Goal: Task Accomplishment & Management: Complete application form

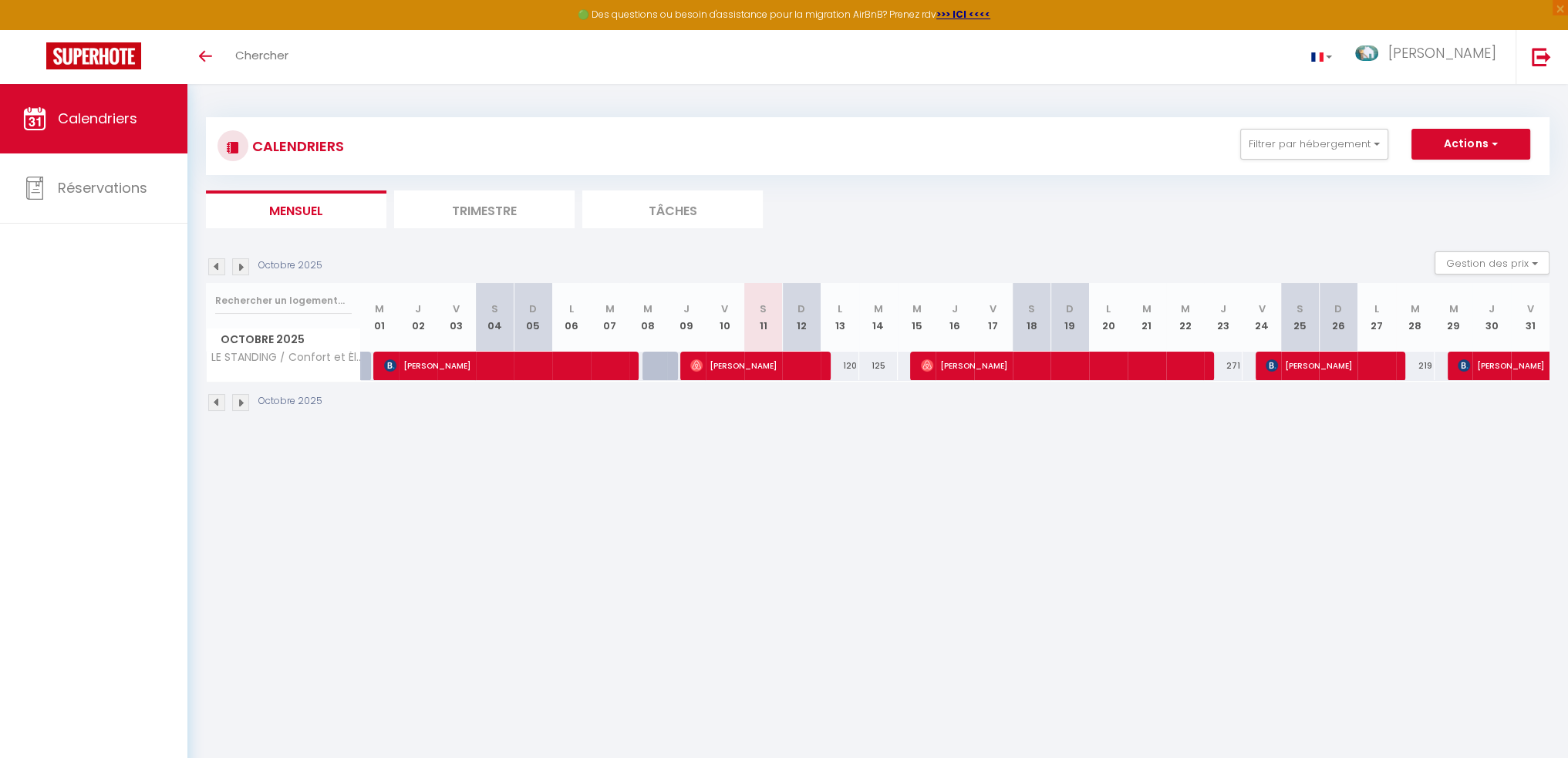
click at [243, 402] on img at bounding box center [241, 402] width 17 height 17
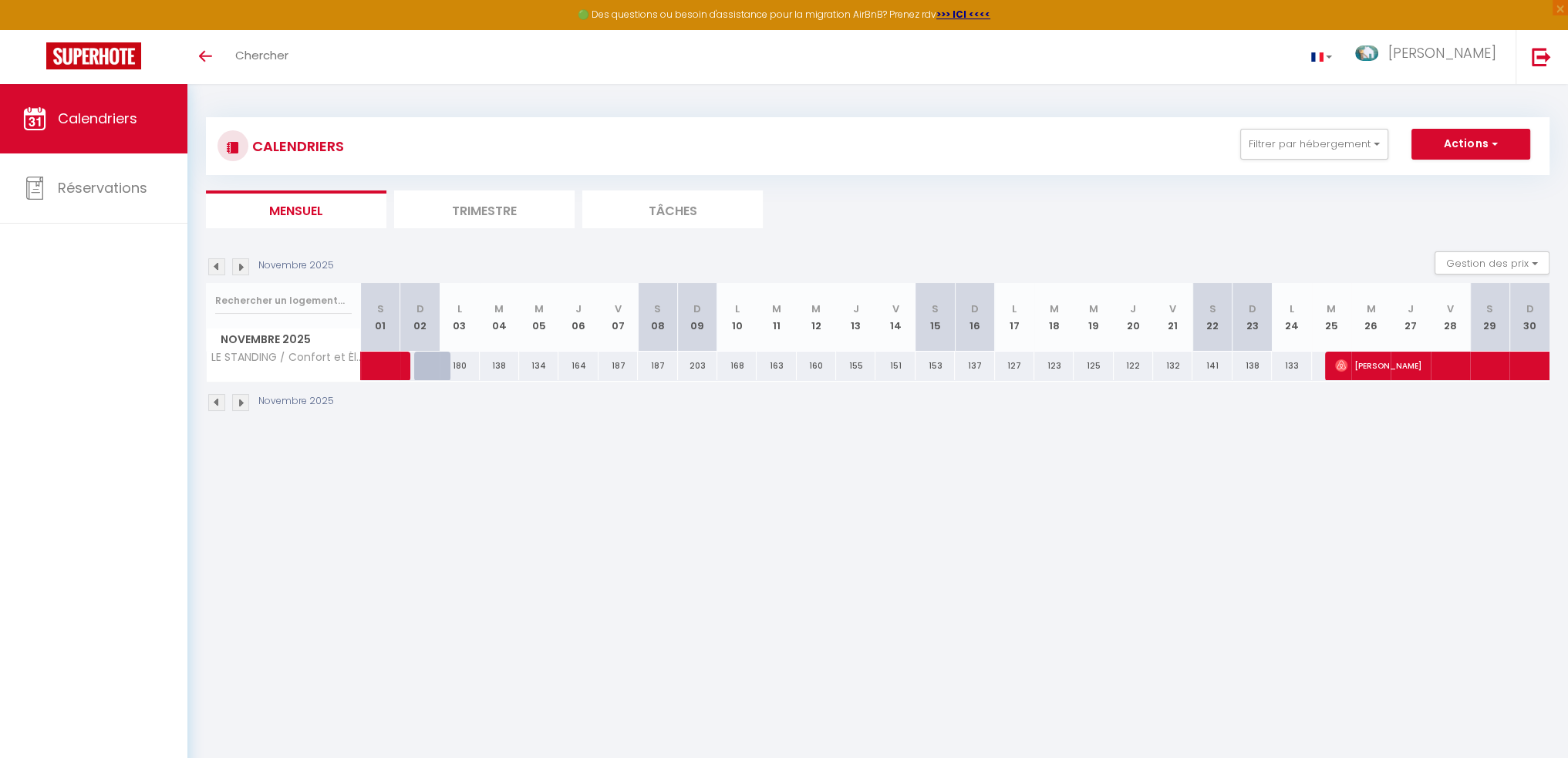
click at [243, 402] on img at bounding box center [241, 402] width 17 height 17
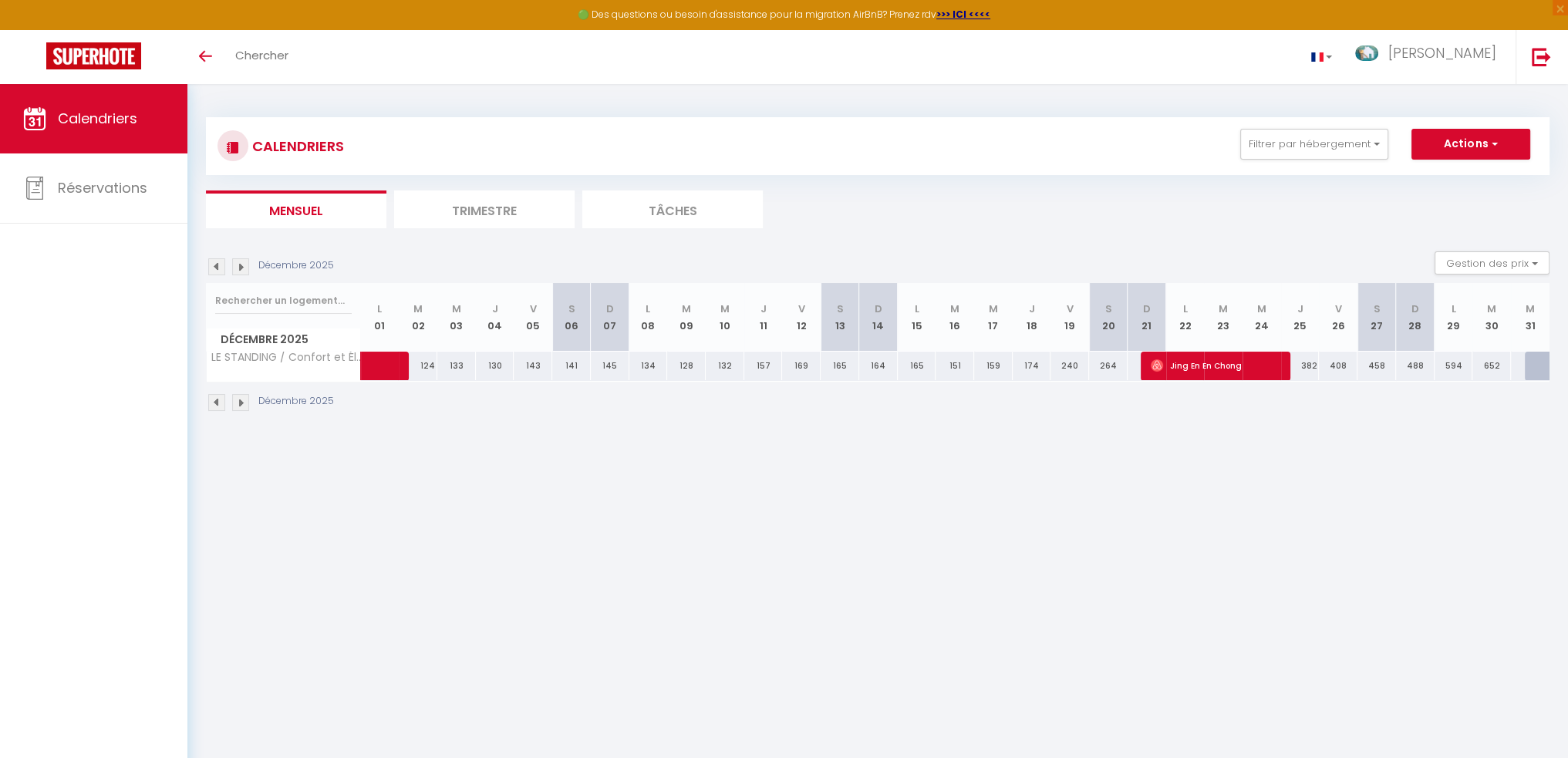
click at [468, 208] on li "Trimestre" at bounding box center [483, 209] width 180 height 38
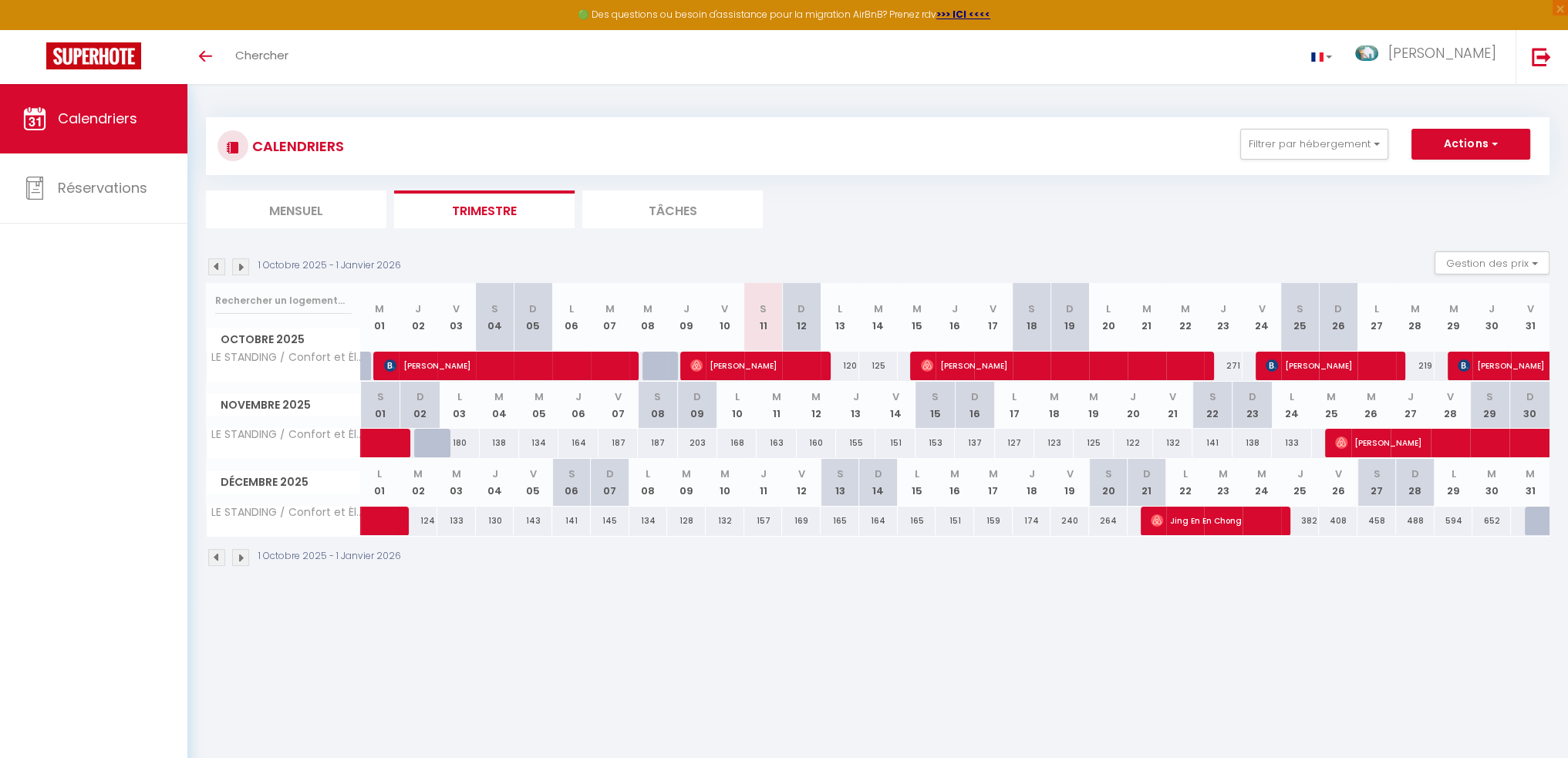
click at [1013, 442] on div "127" at bounding box center [1015, 443] width 39 height 29
click at [1015, 440] on div "127" at bounding box center [1015, 443] width 39 height 29
click at [119, 189] on span "Réservations" at bounding box center [103, 188] width 90 height 20
select select "not_cancelled"
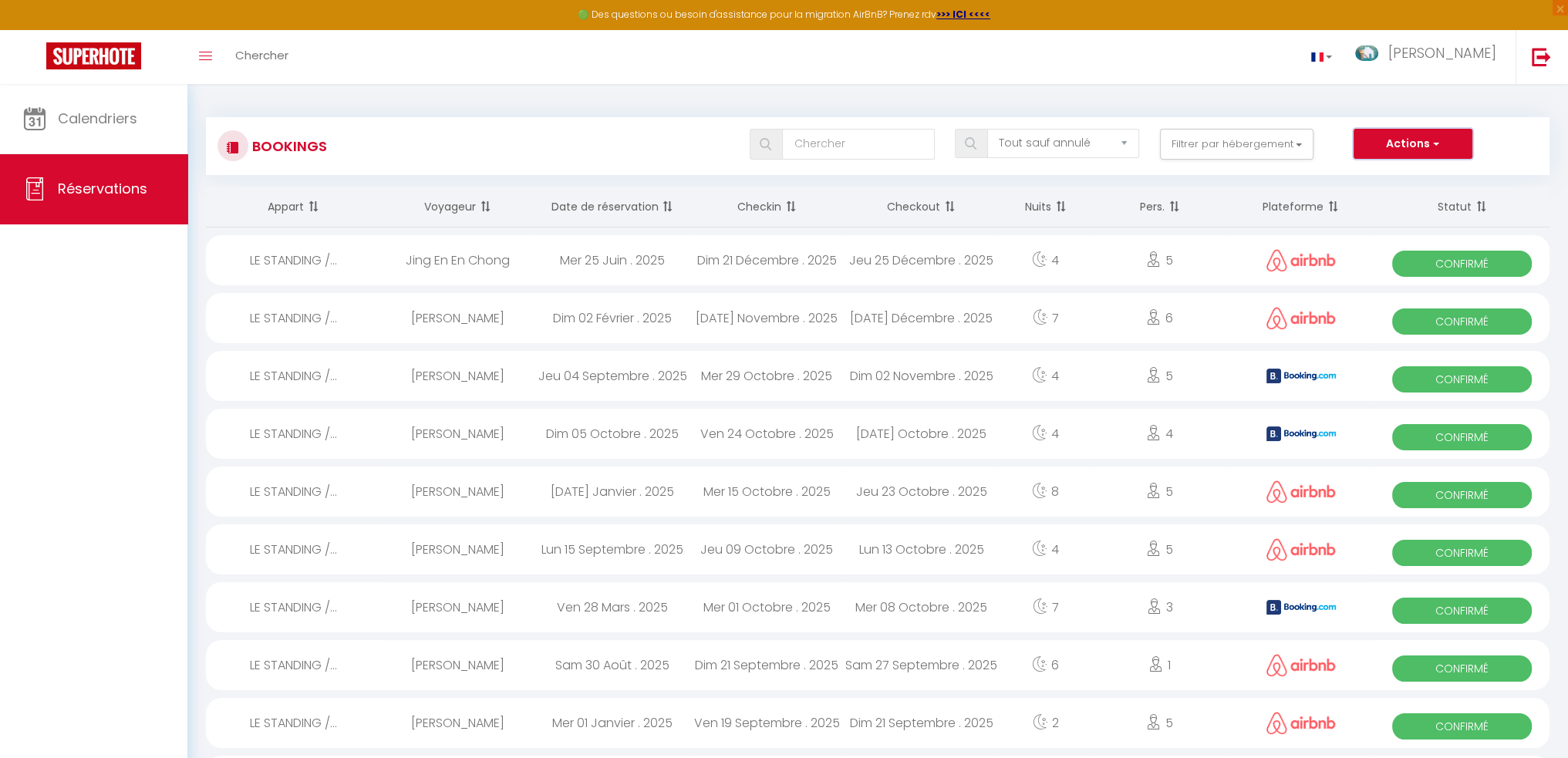
click at [1408, 147] on button "Actions" at bounding box center [1413, 144] width 119 height 31
click at [1365, 169] on link "Nouvelle Réservation" at bounding box center [1389, 176] width 165 height 20
select select
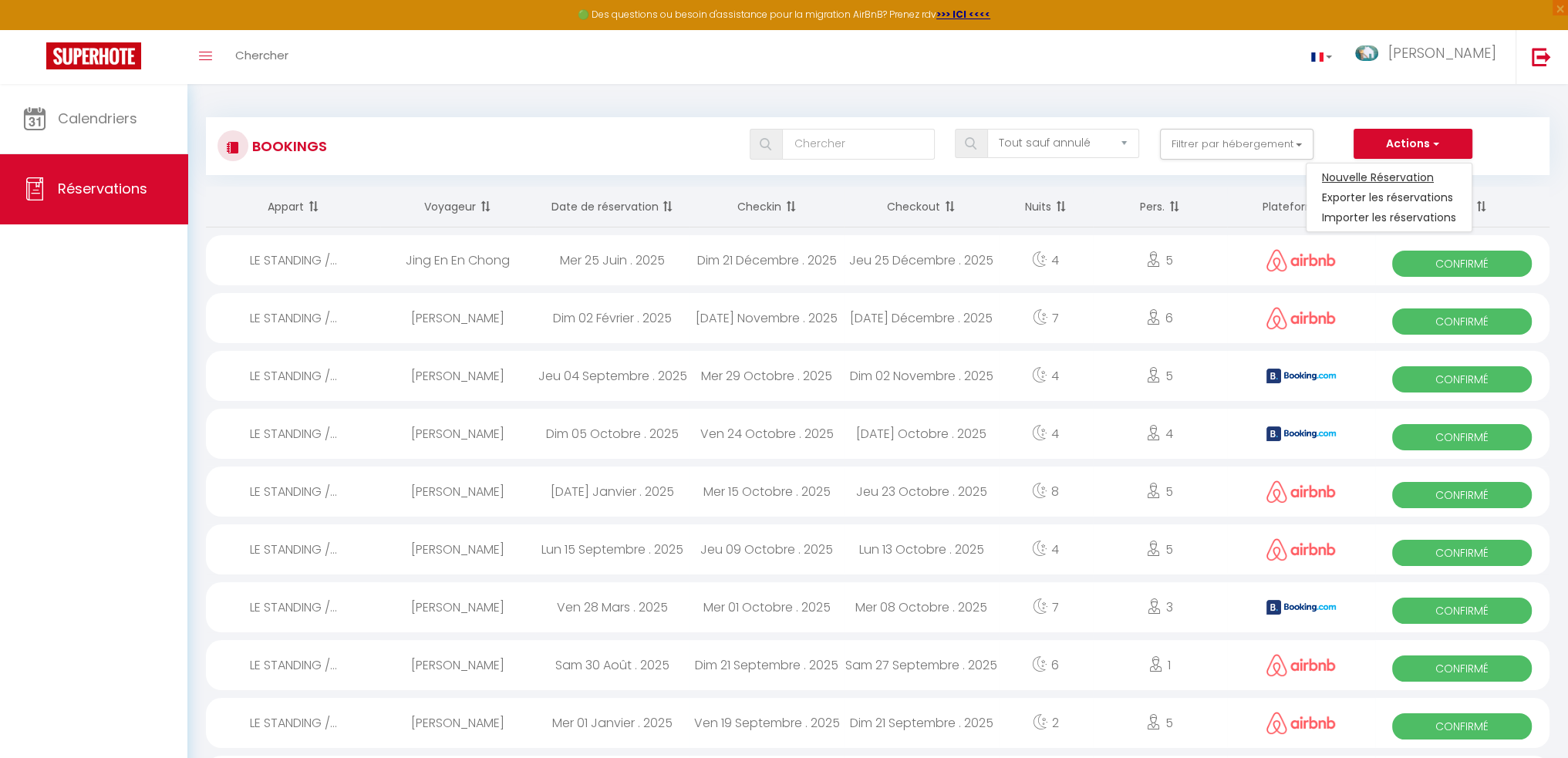
select select
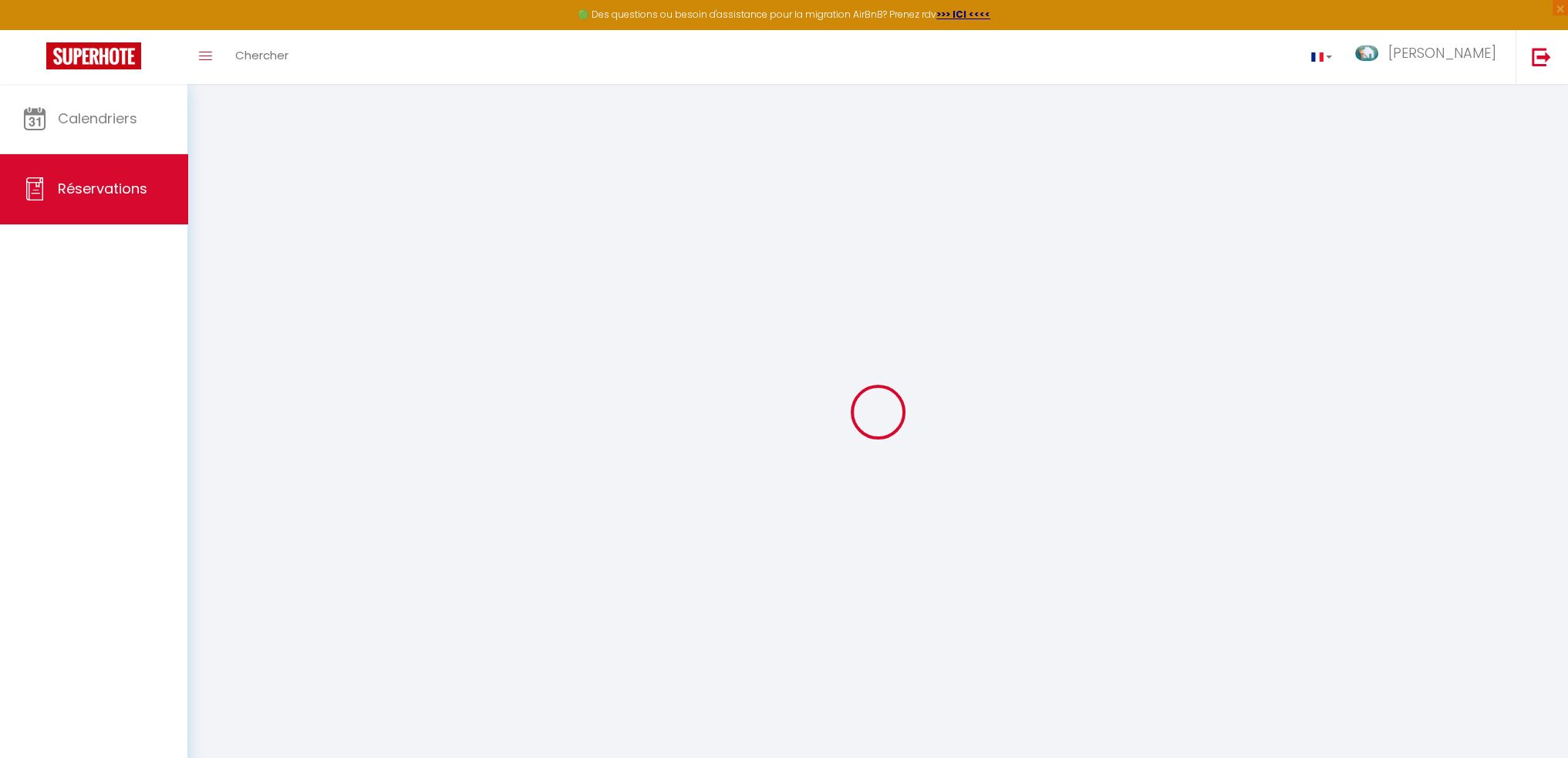
select select
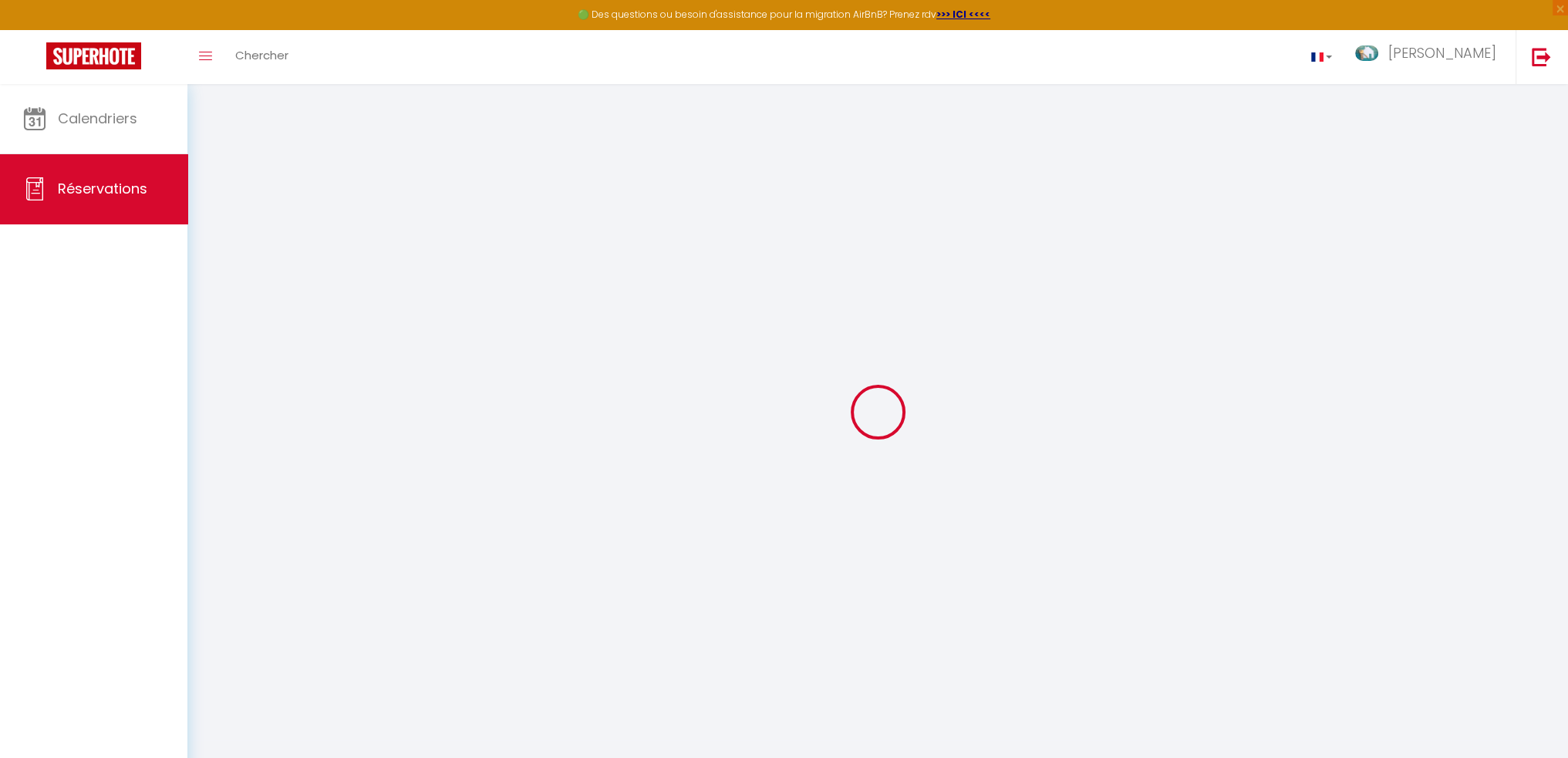
select select
checkbox input "false"
select select
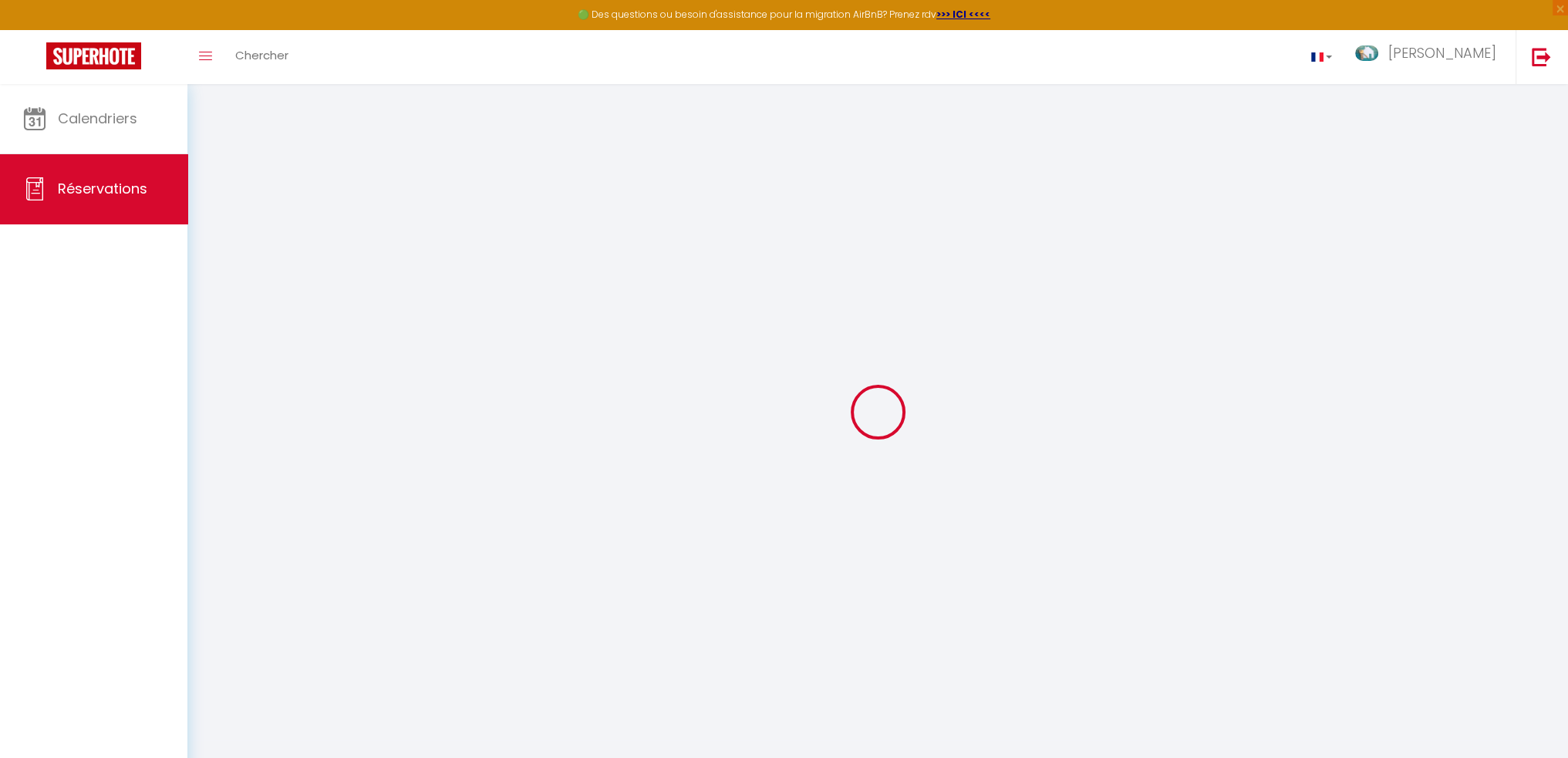
select select
checkbox input "false"
select select
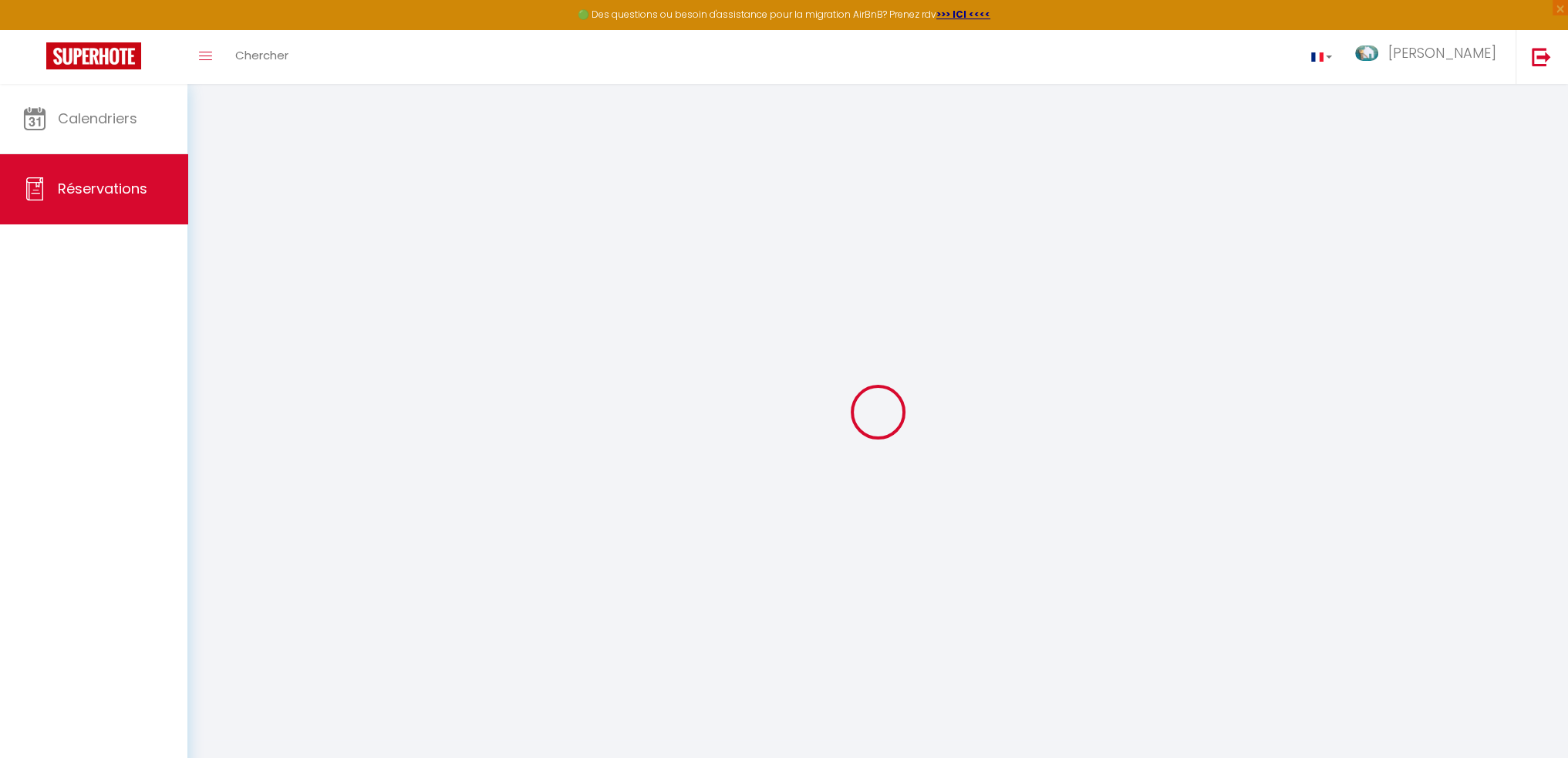
select select
checkbox input "false"
select select
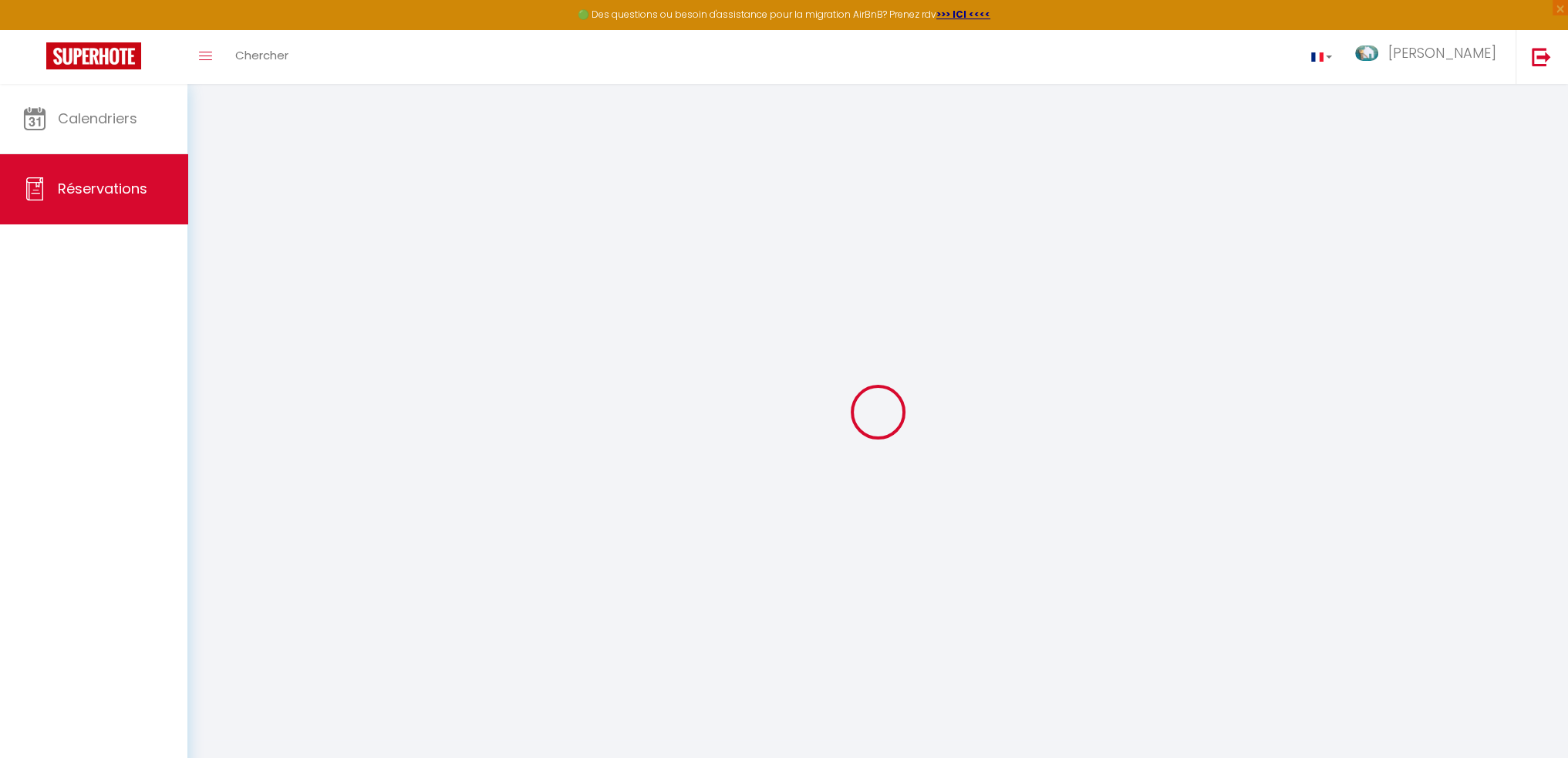
select select
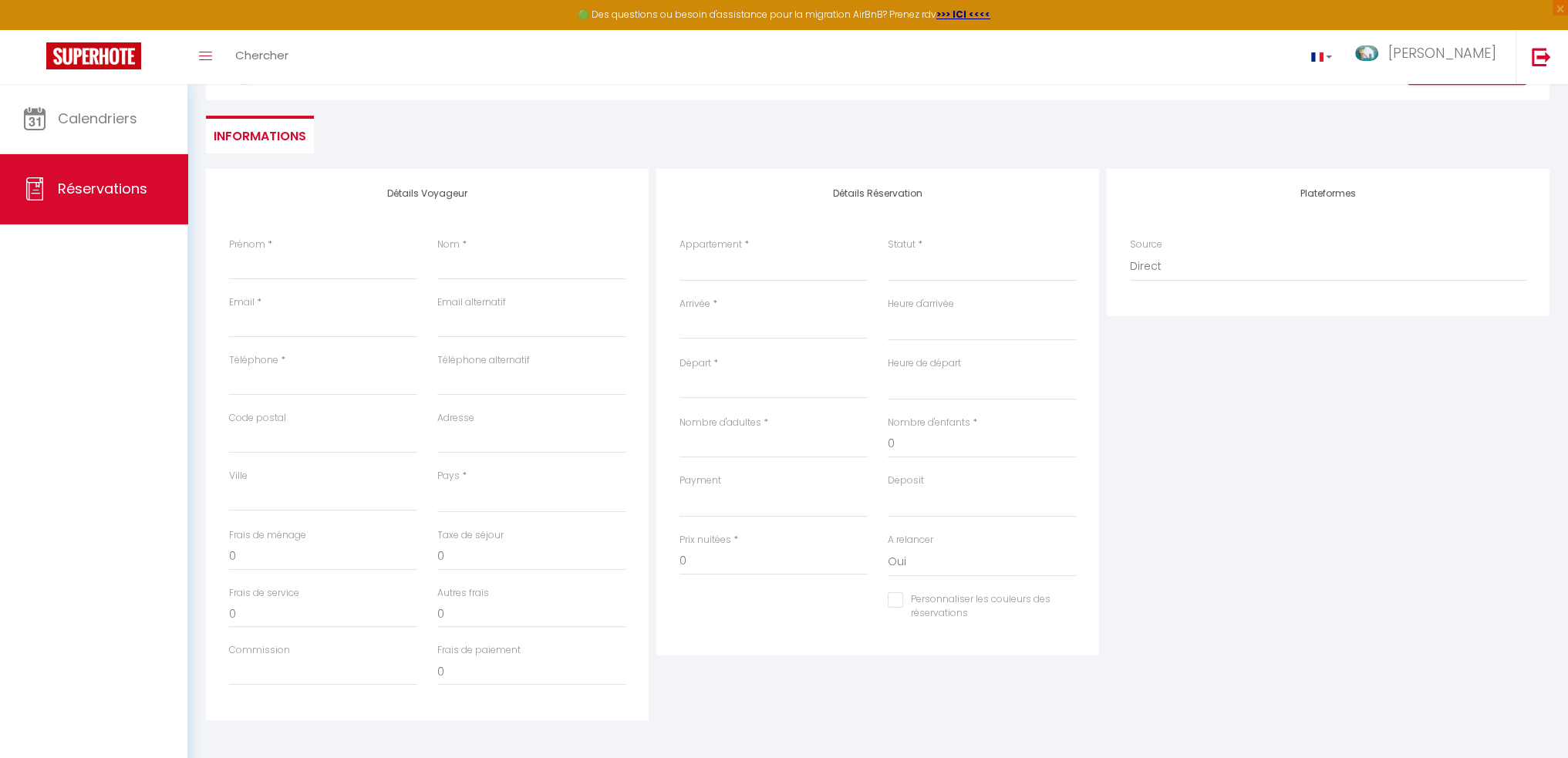
scroll to position [125, 0]
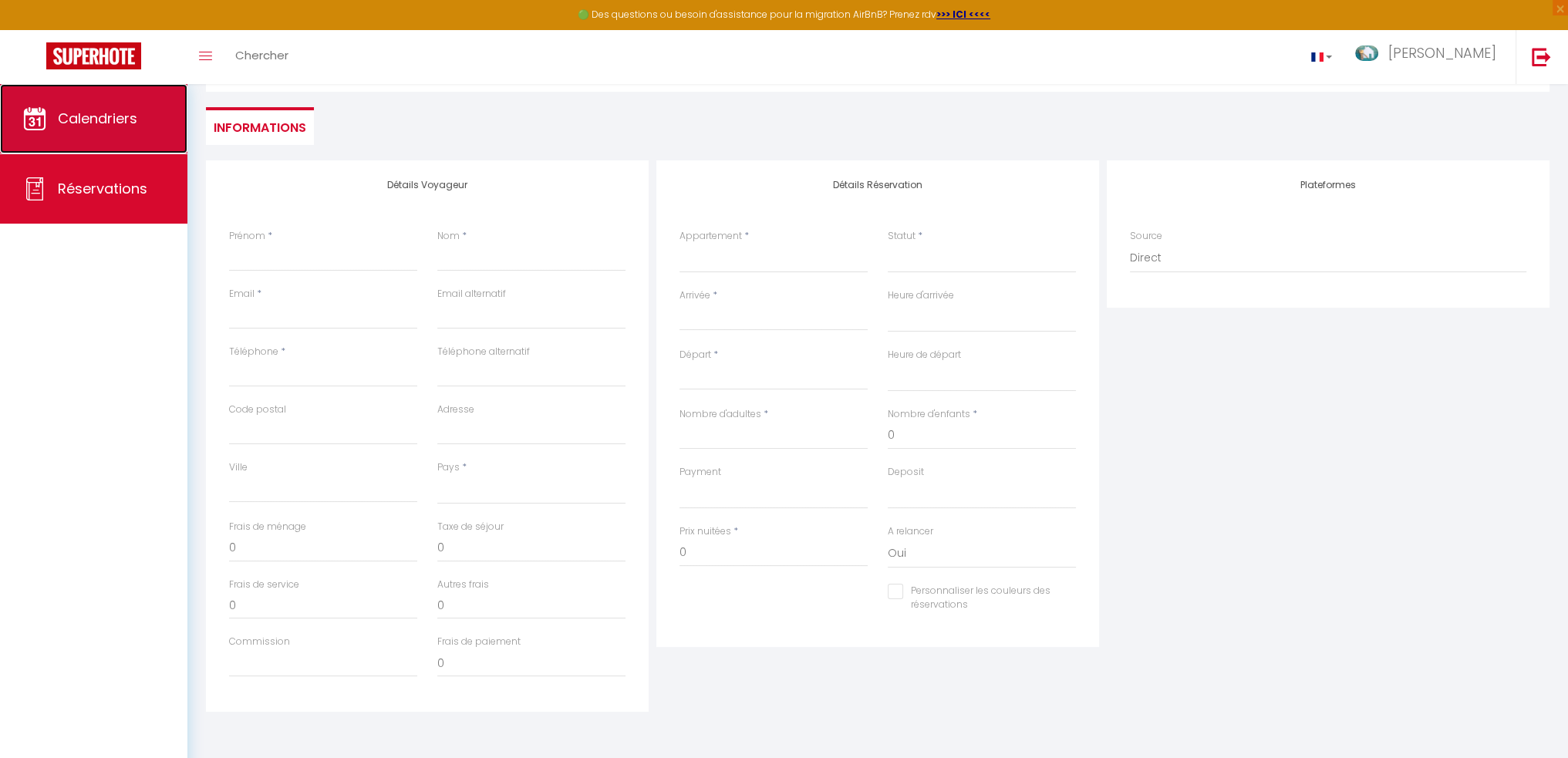
click at [102, 118] on span "Calendriers" at bounding box center [97, 119] width 79 height 20
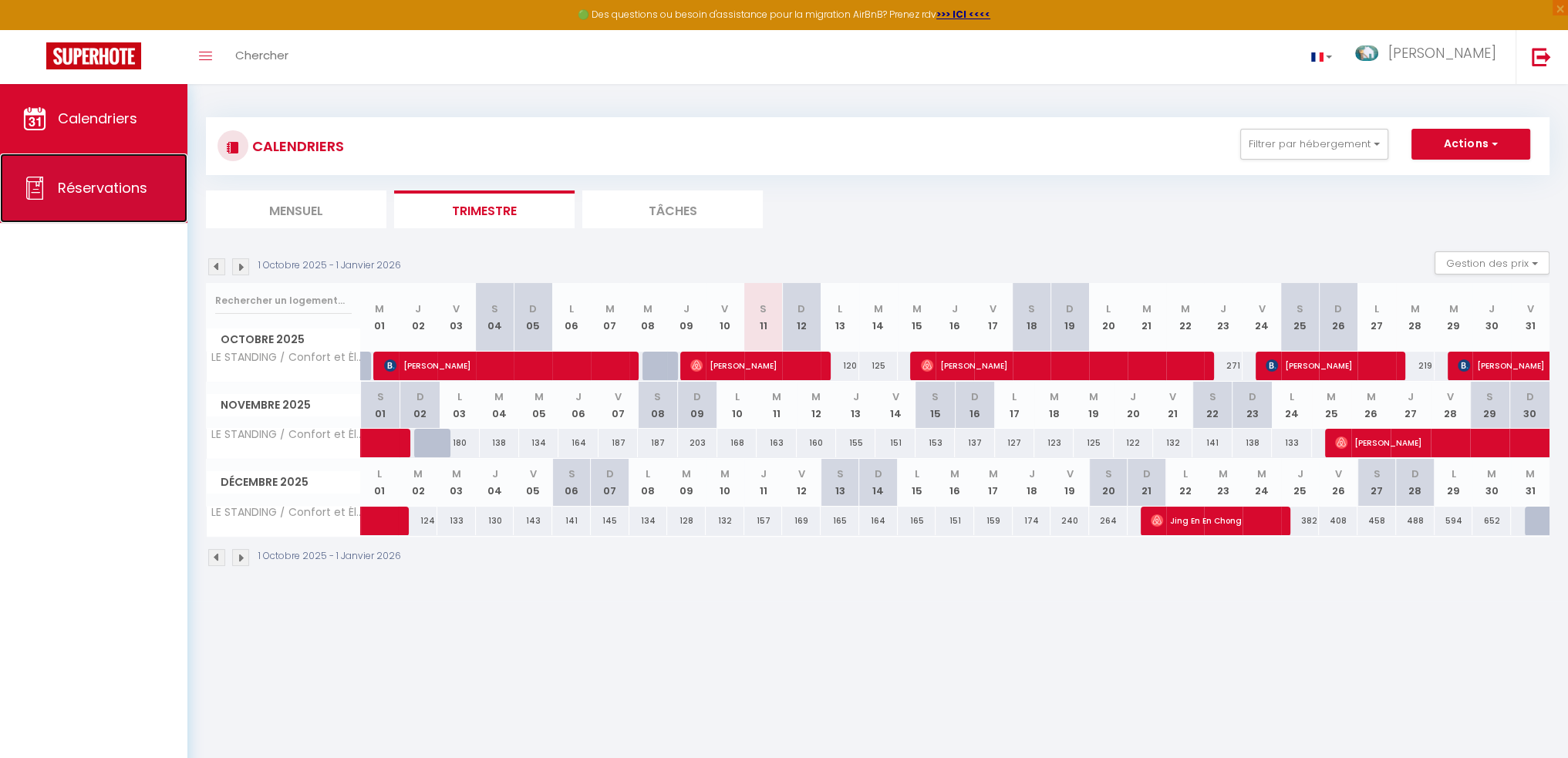
click at [99, 178] on span "Réservations" at bounding box center [103, 188] width 90 height 20
select select "not_cancelled"
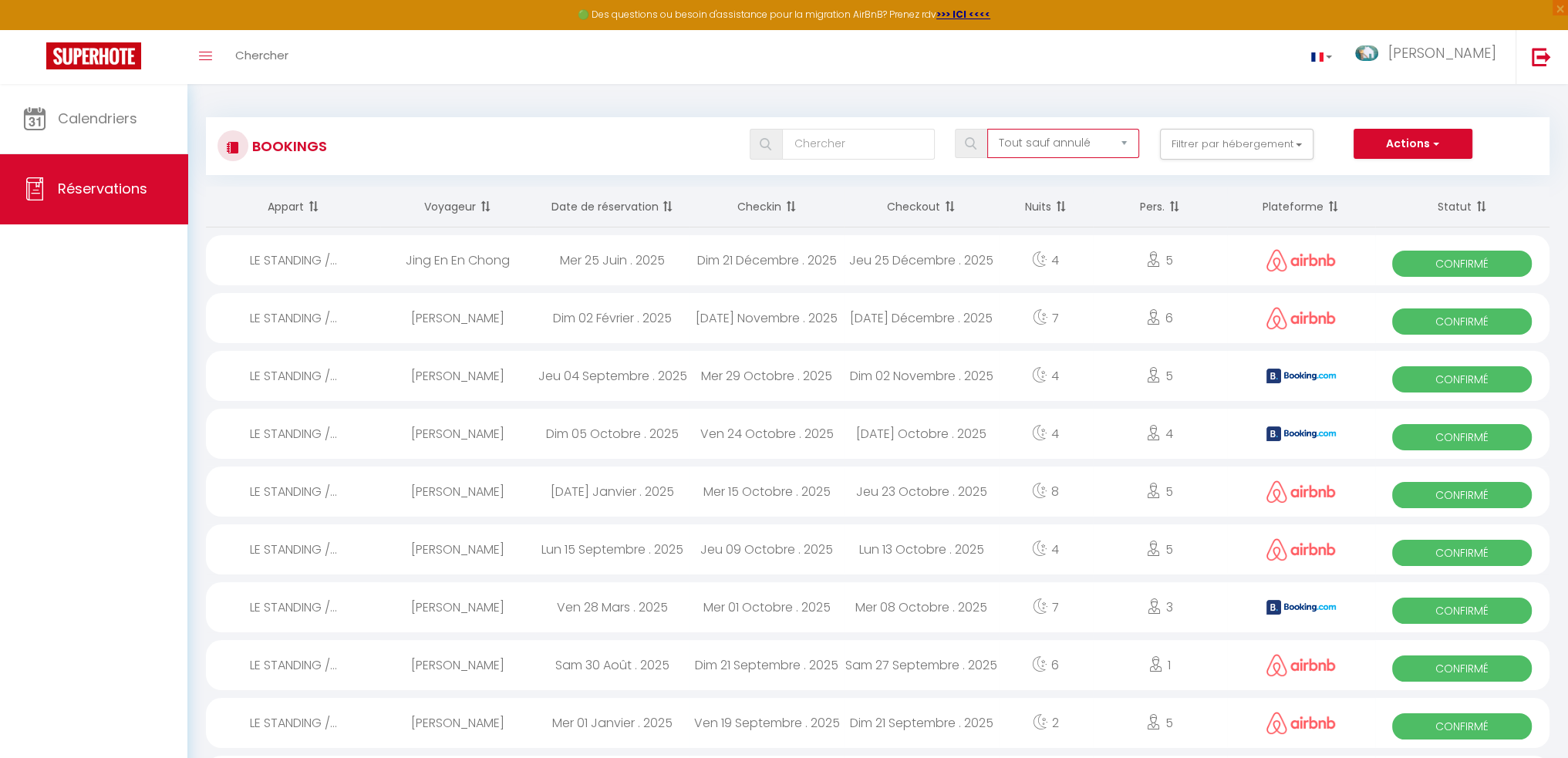
click at [1134, 145] on select "Tous les statuts Annulé Confirmé Non Confirmé Tout sauf annulé No Show Request" at bounding box center [1063, 143] width 152 height 29
click at [1207, 72] on div "Toggle menubar Chercher BUTTON [PERSON_NAME] Paramètres" at bounding box center [834, 57] width 1445 height 54
click at [1450, 145] on button "Actions" at bounding box center [1413, 144] width 119 height 31
click at [1403, 180] on link "Nouvelle Réservation" at bounding box center [1389, 176] width 165 height 20
select select
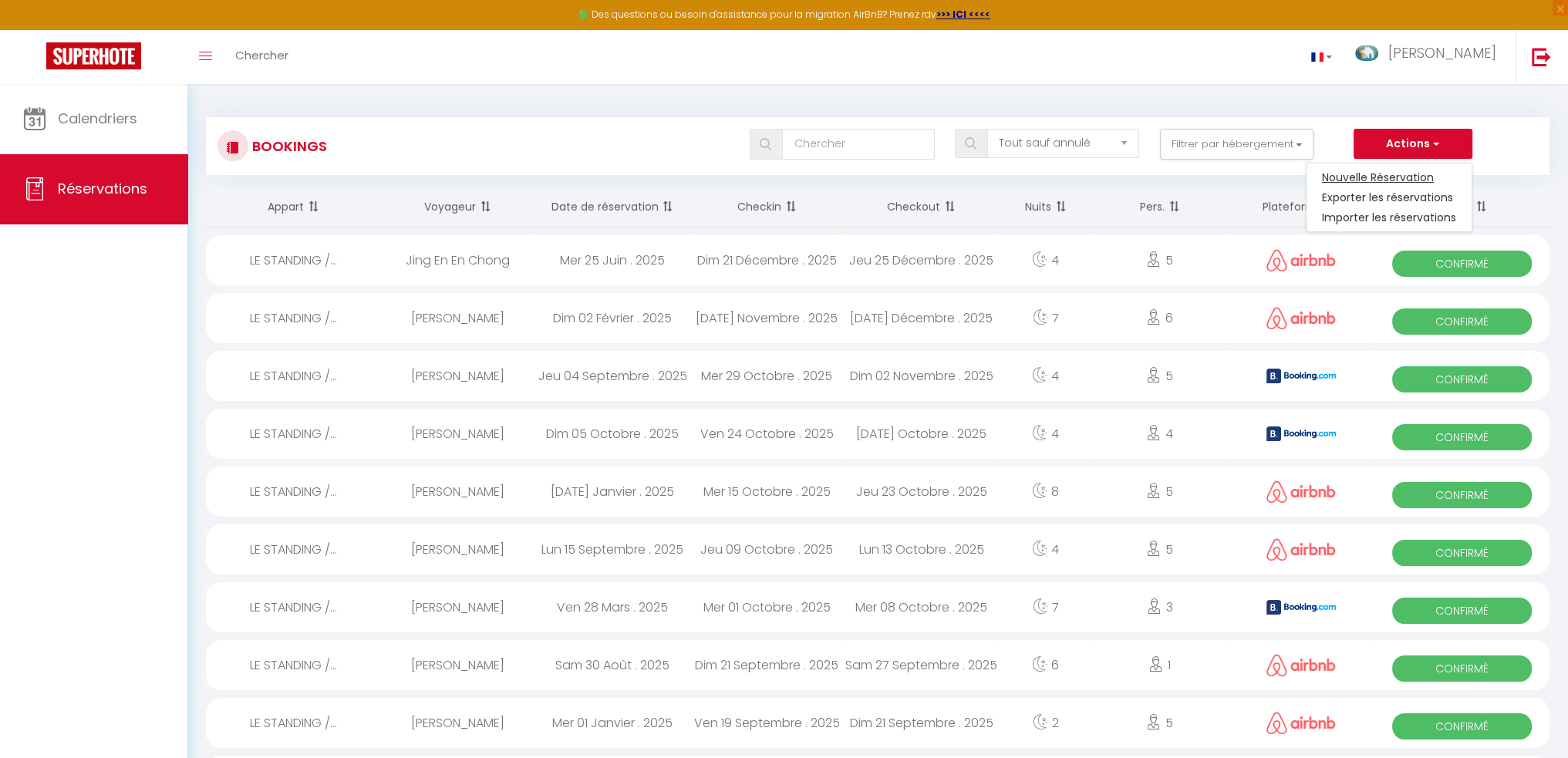
select select
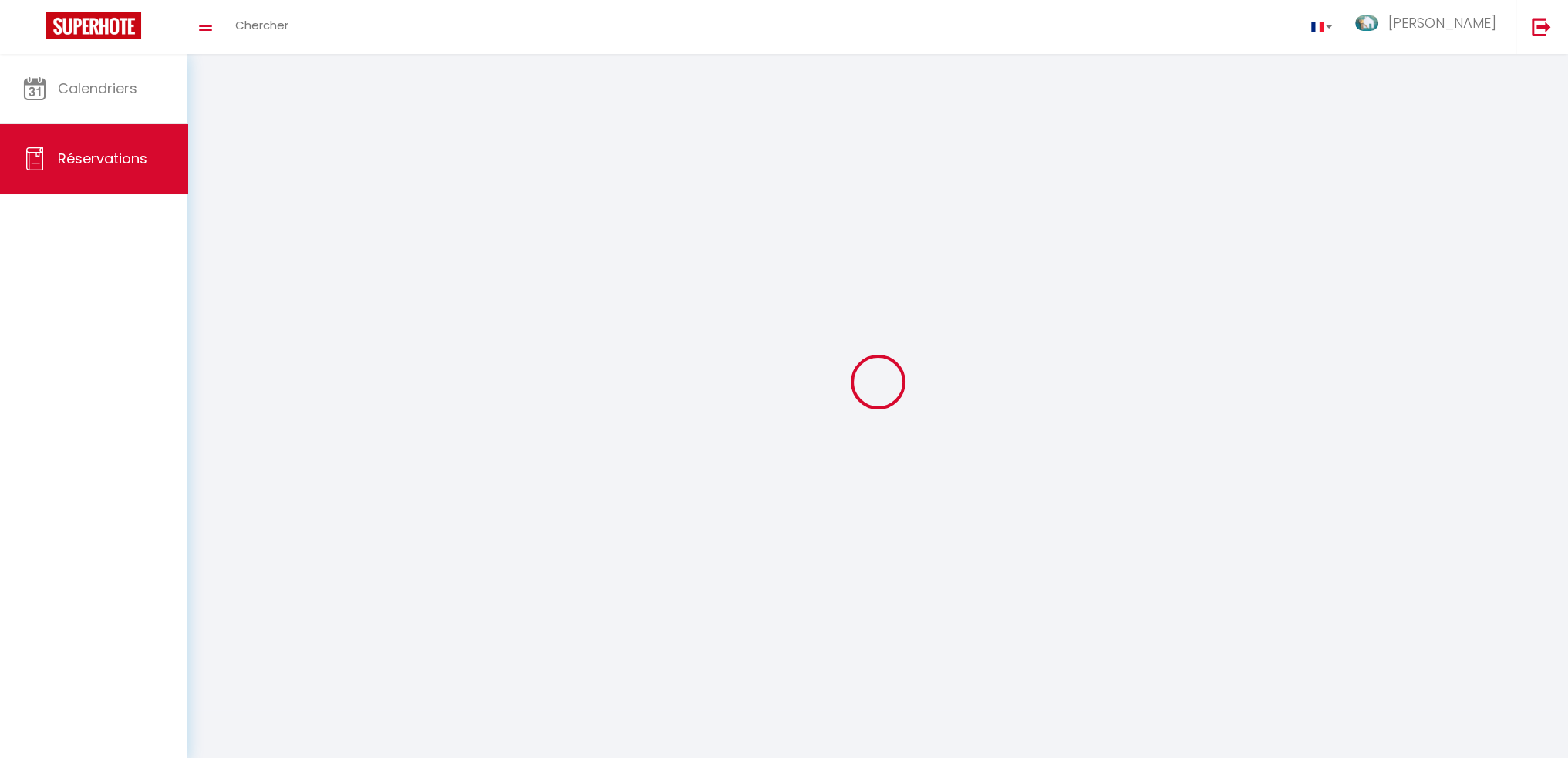
select select
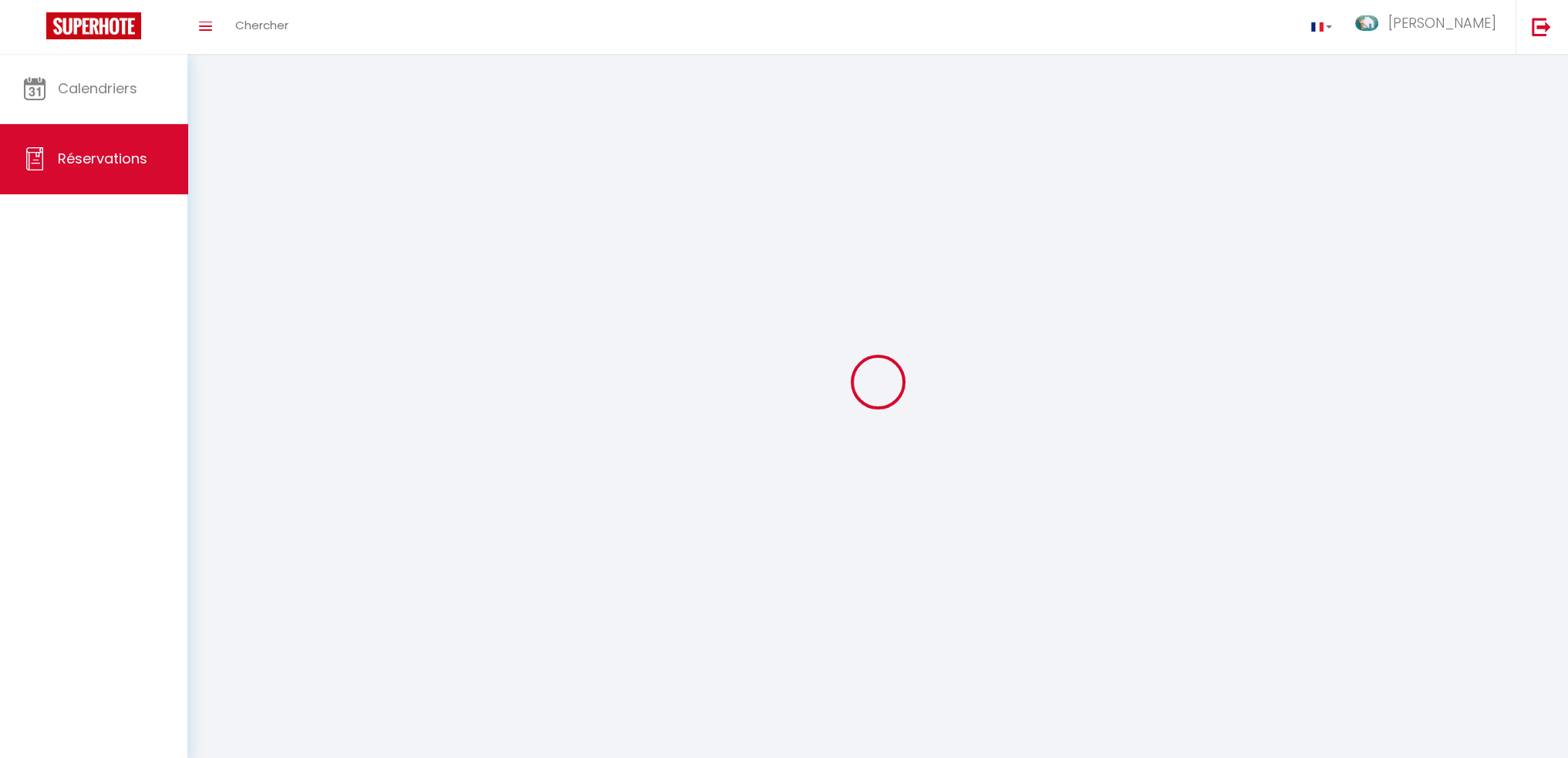
select select
checkbox input "false"
select select
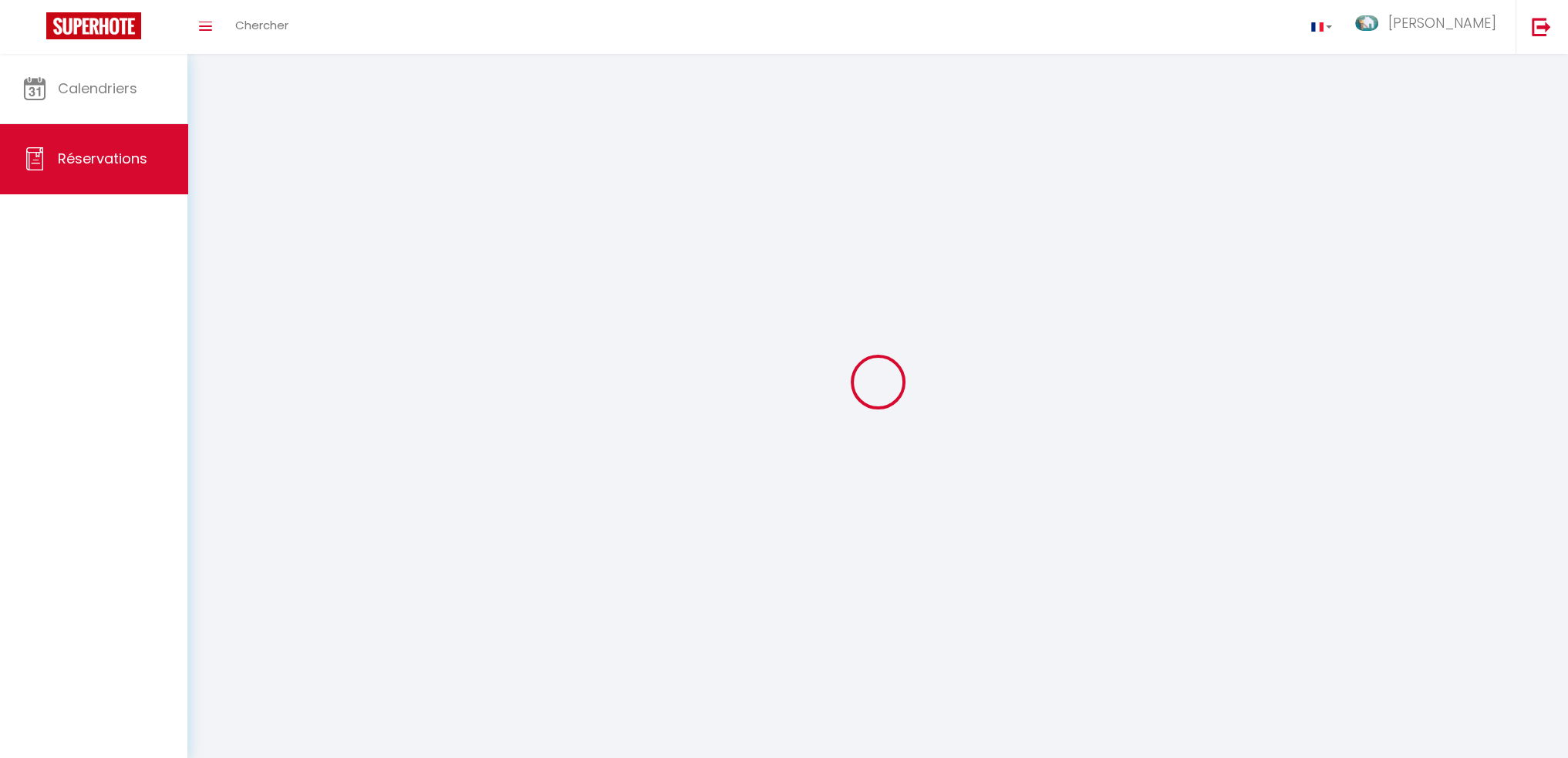
select select
checkbox input "false"
select select
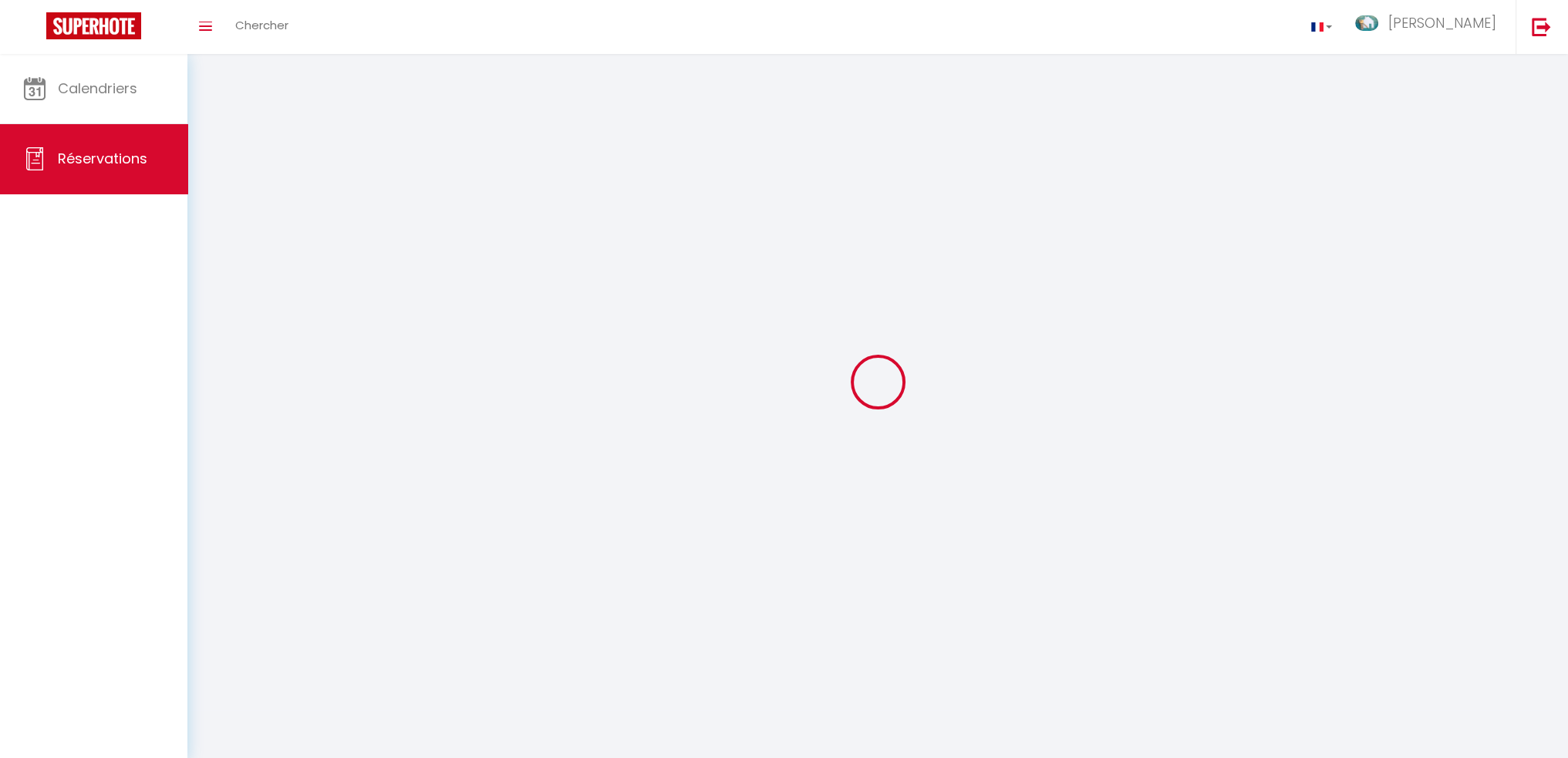
select select
checkbox input "false"
select select
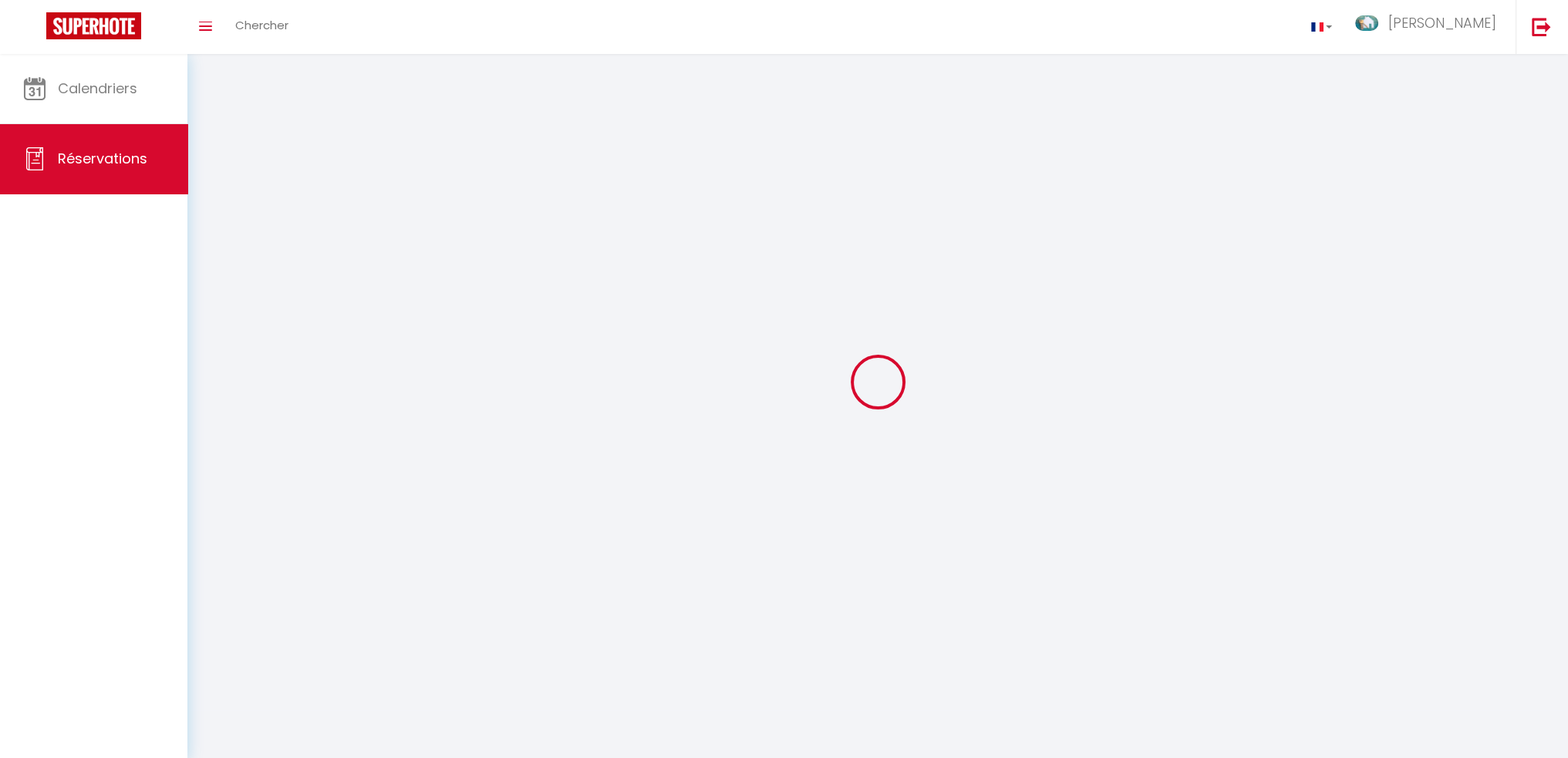
select select
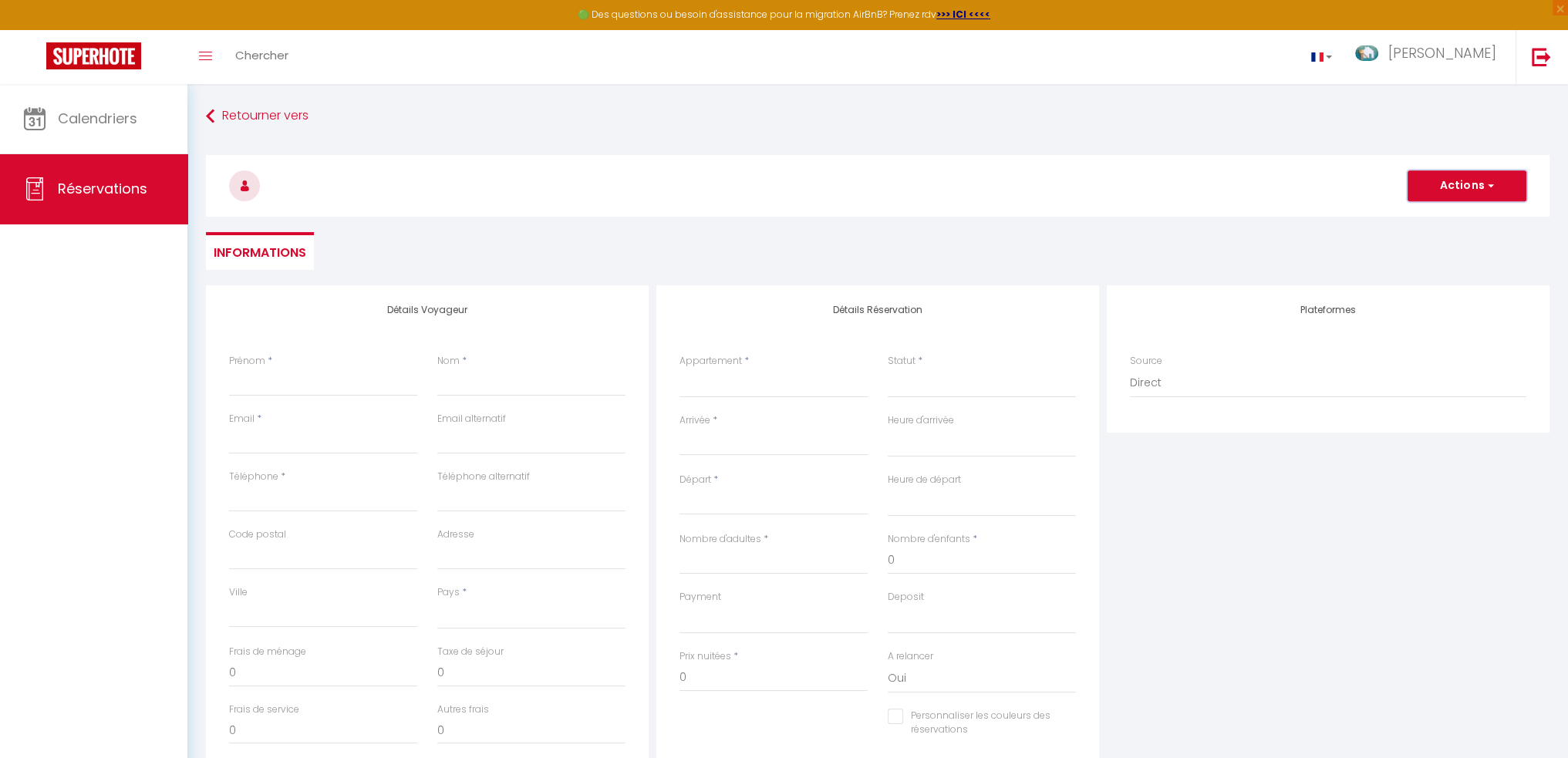
click at [1456, 192] on button "Actions" at bounding box center [1466, 186] width 119 height 31
click at [1227, 189] on h3 at bounding box center [878, 186] width 1344 height 62
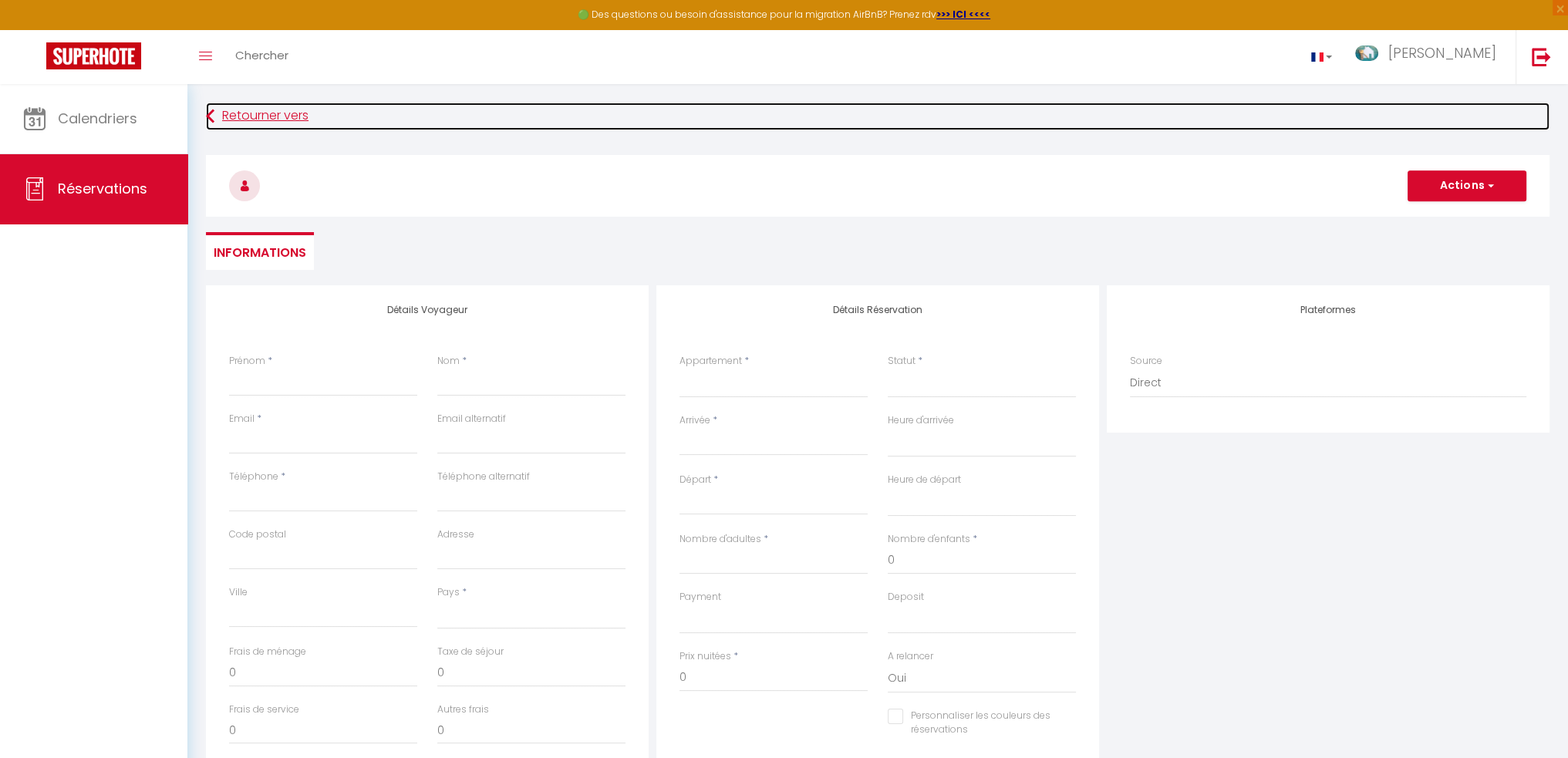
click at [208, 119] on icon at bounding box center [210, 117] width 8 height 28
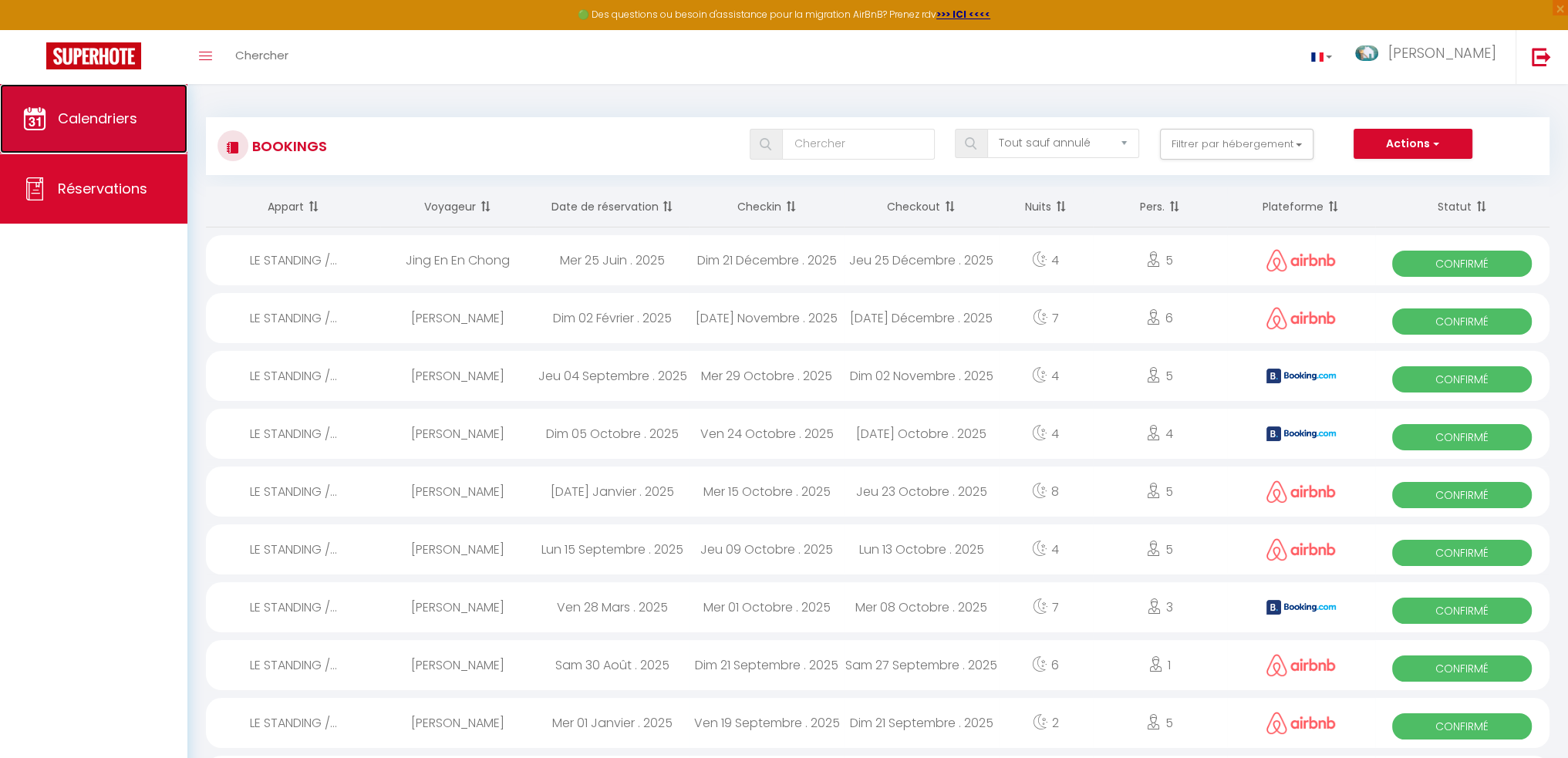
click at [86, 138] on link "Calendriers" at bounding box center [93, 119] width 188 height 69
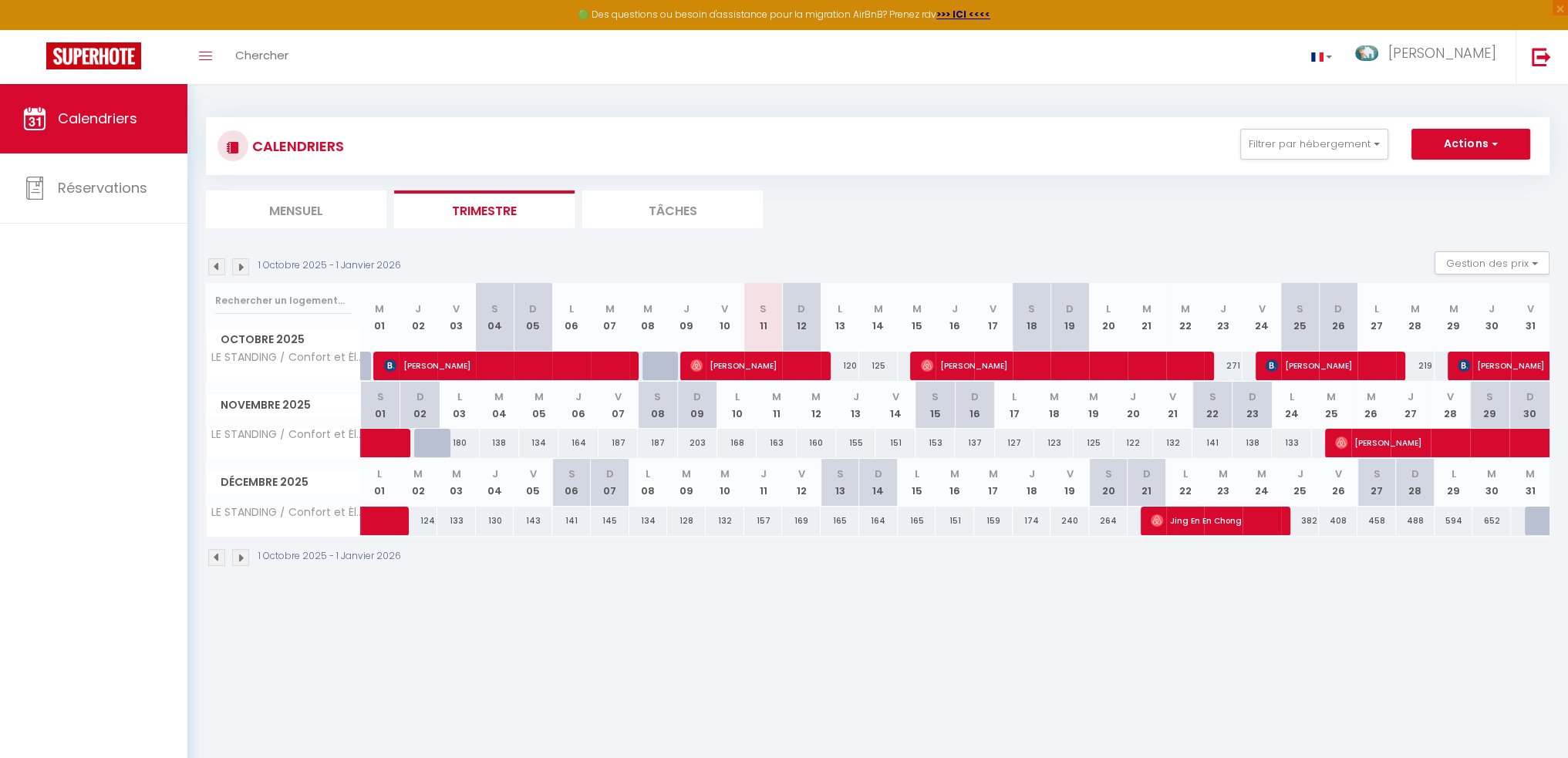
click at [1013, 441] on div "127" at bounding box center [1015, 443] width 39 height 29
click at [1017, 413] on th "L 17" at bounding box center [1015, 405] width 39 height 47
click at [1017, 412] on th "L 17" at bounding box center [1015, 405] width 39 height 47
click at [1012, 439] on div "127" at bounding box center [1015, 443] width 39 height 29
click at [1013, 438] on div "127" at bounding box center [1015, 443] width 39 height 29
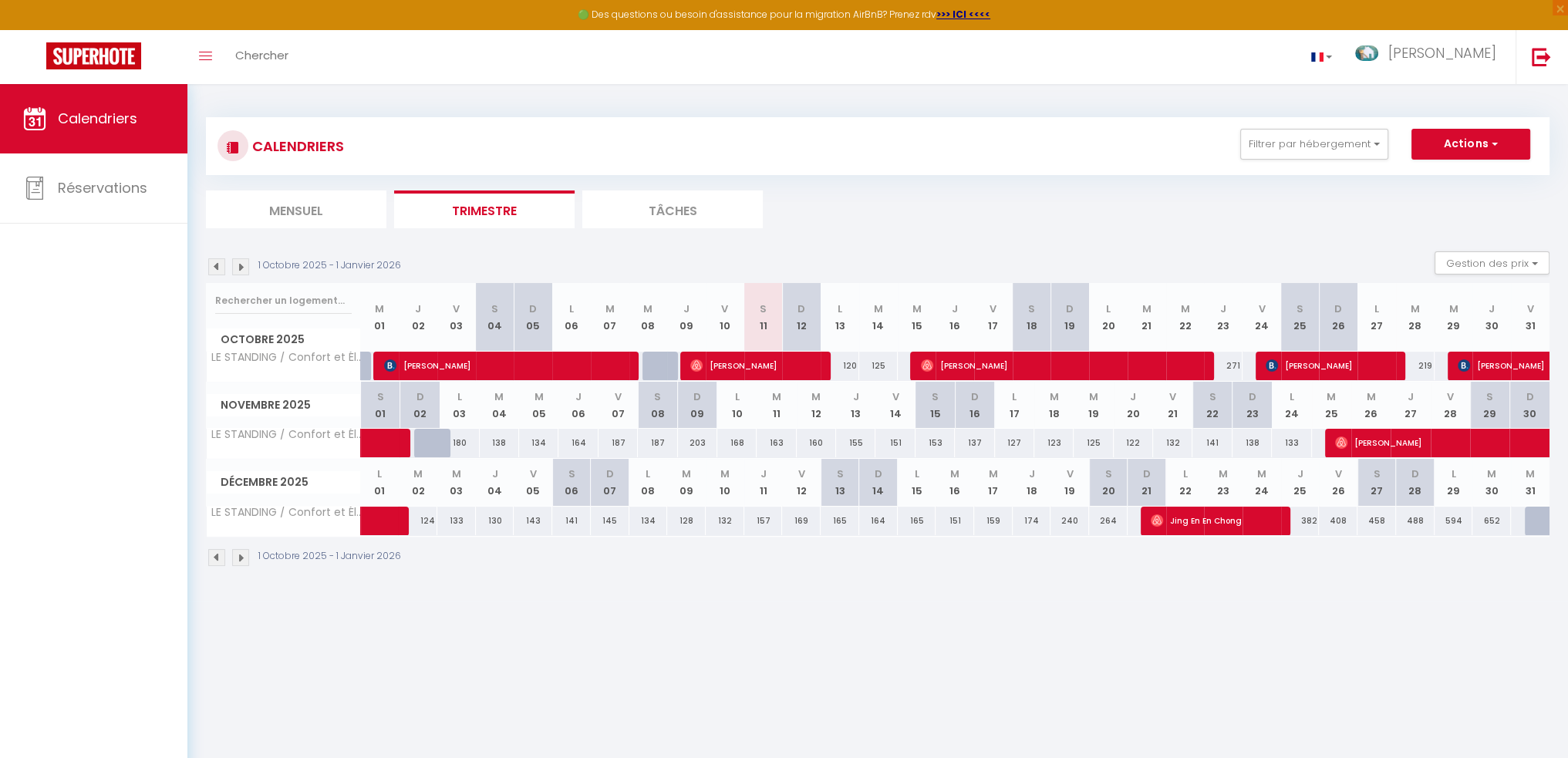
drag, startPoint x: 1014, startPoint y: 438, endPoint x: 919, endPoint y: 601, distance: 188.7
click at [919, 601] on body "🟢 Des questions ou besoin d'assistance pour la migration AirBnB? Prenez rdv >>>…" at bounding box center [784, 463] width 1568 height 758
click at [216, 58] on link "Toggle menubar" at bounding box center [205, 57] width 36 height 54
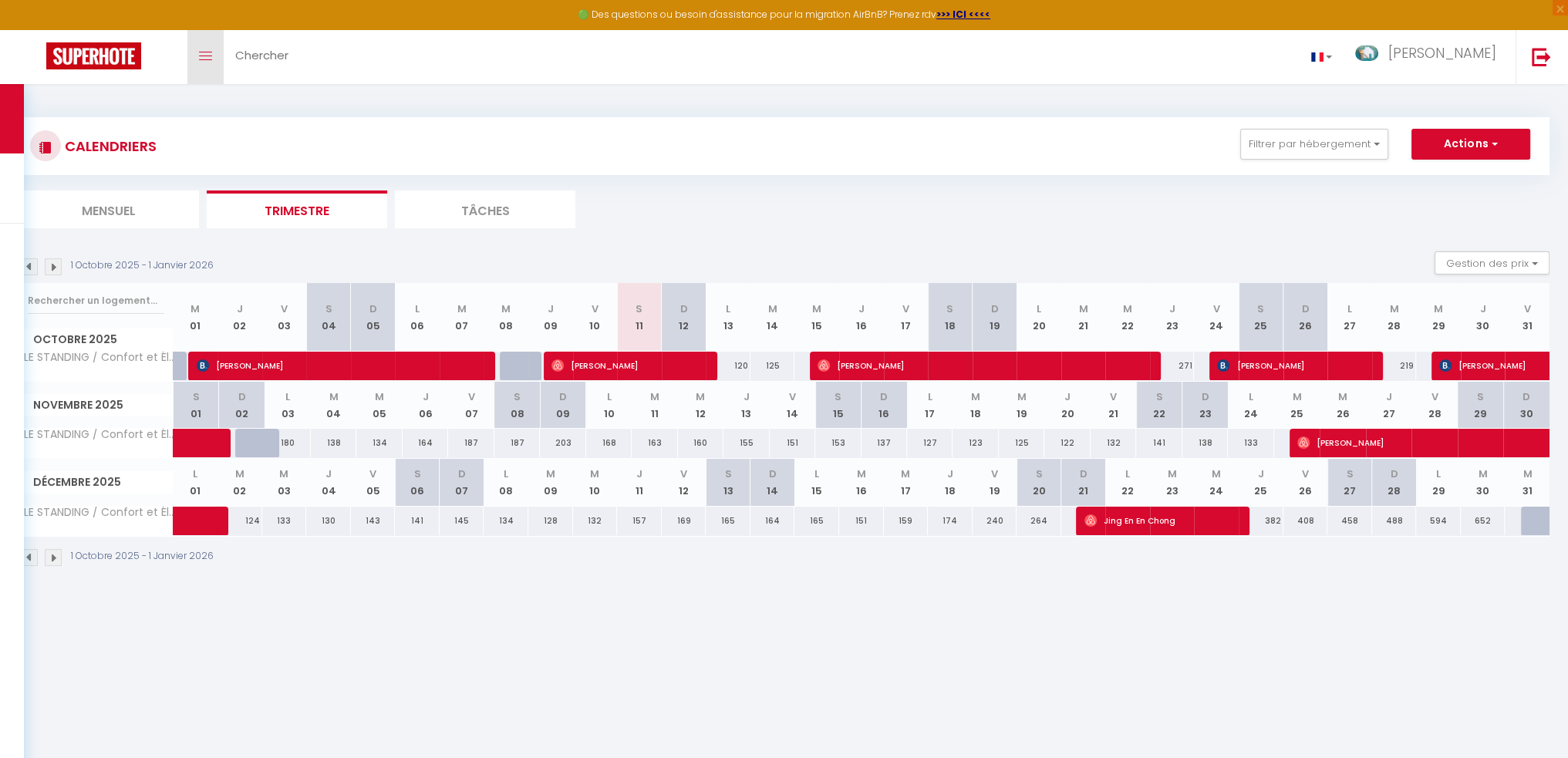
click at [196, 55] on link "Toggle menubar" at bounding box center [205, 57] width 36 height 54
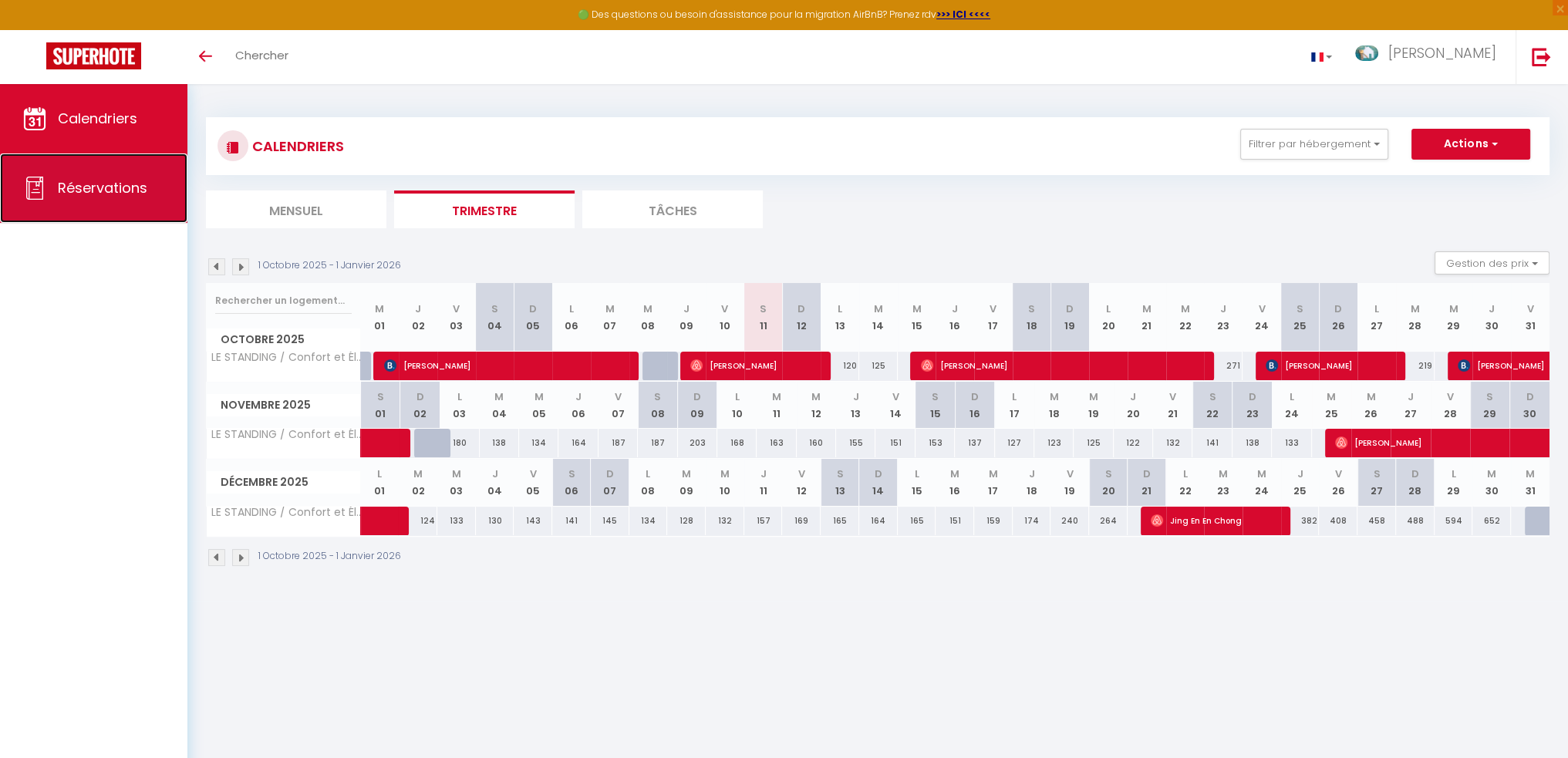
click at [111, 187] on span "Réservations" at bounding box center [103, 188] width 90 height 20
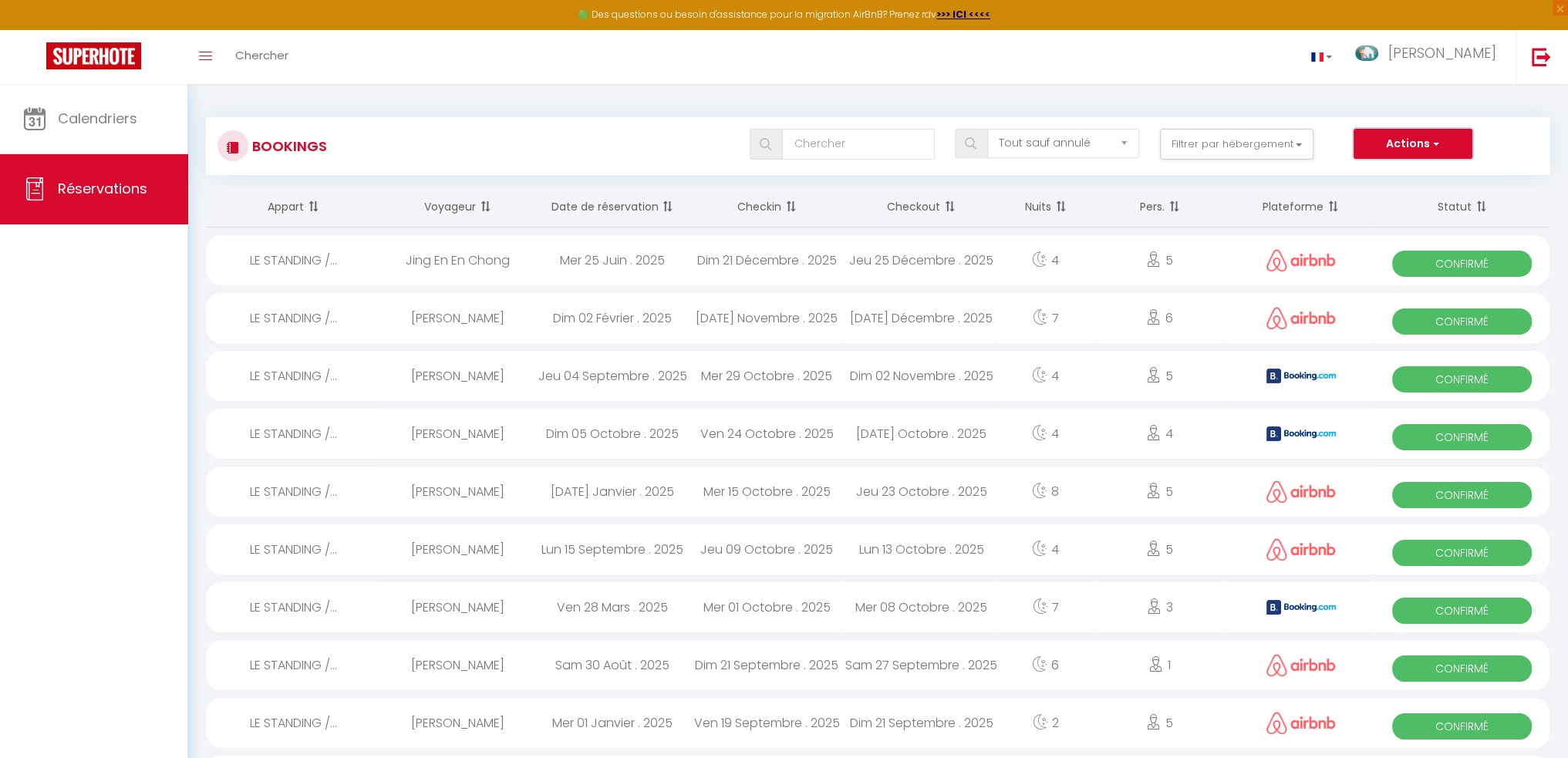
click at [1395, 147] on button "Actions" at bounding box center [1413, 144] width 119 height 31
click at [1401, 172] on link "Nouvelle Réservation" at bounding box center [1389, 176] width 165 height 20
select select
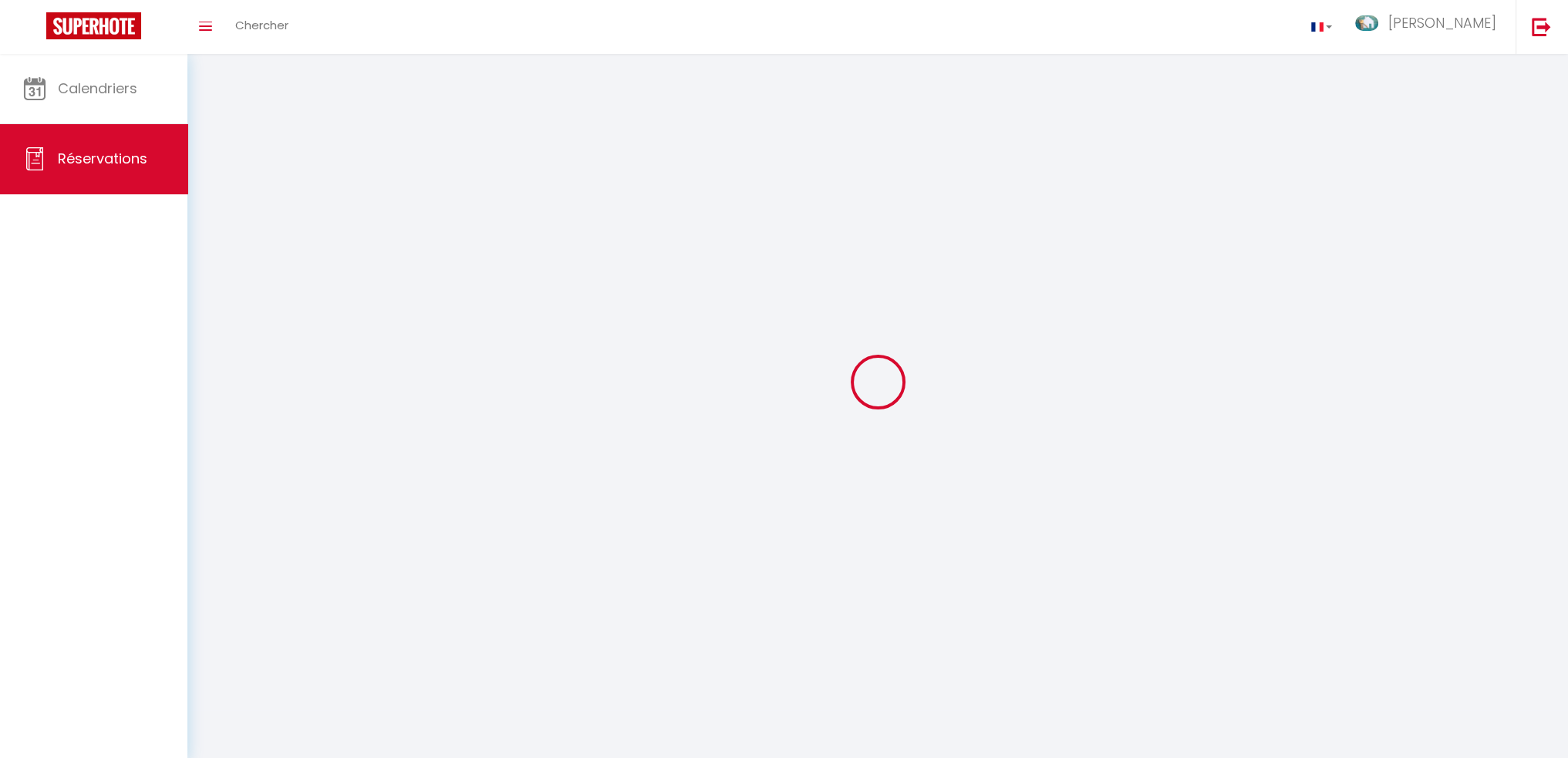
select select
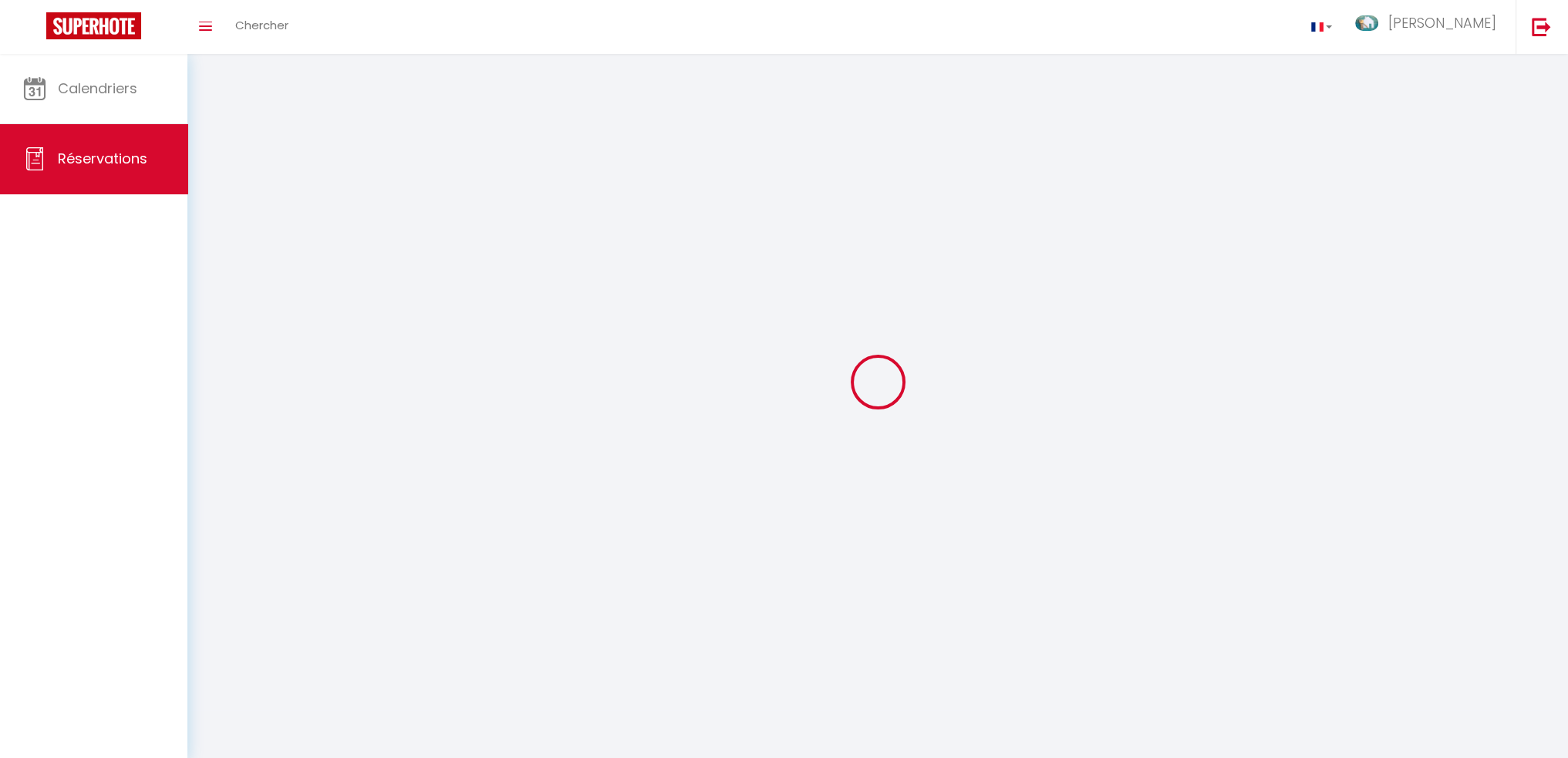
select select
checkbox input "false"
select select
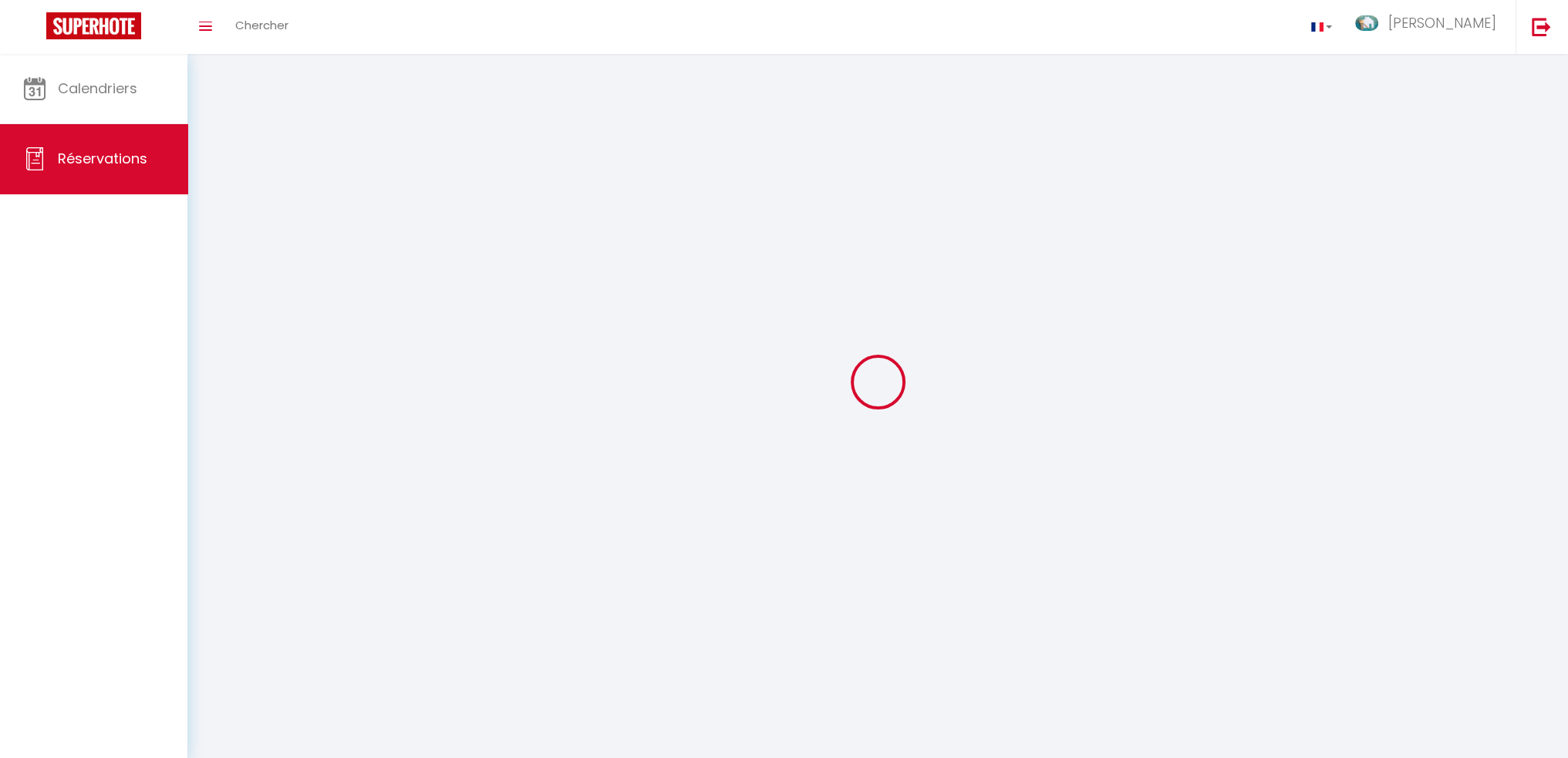
select select
checkbox input "false"
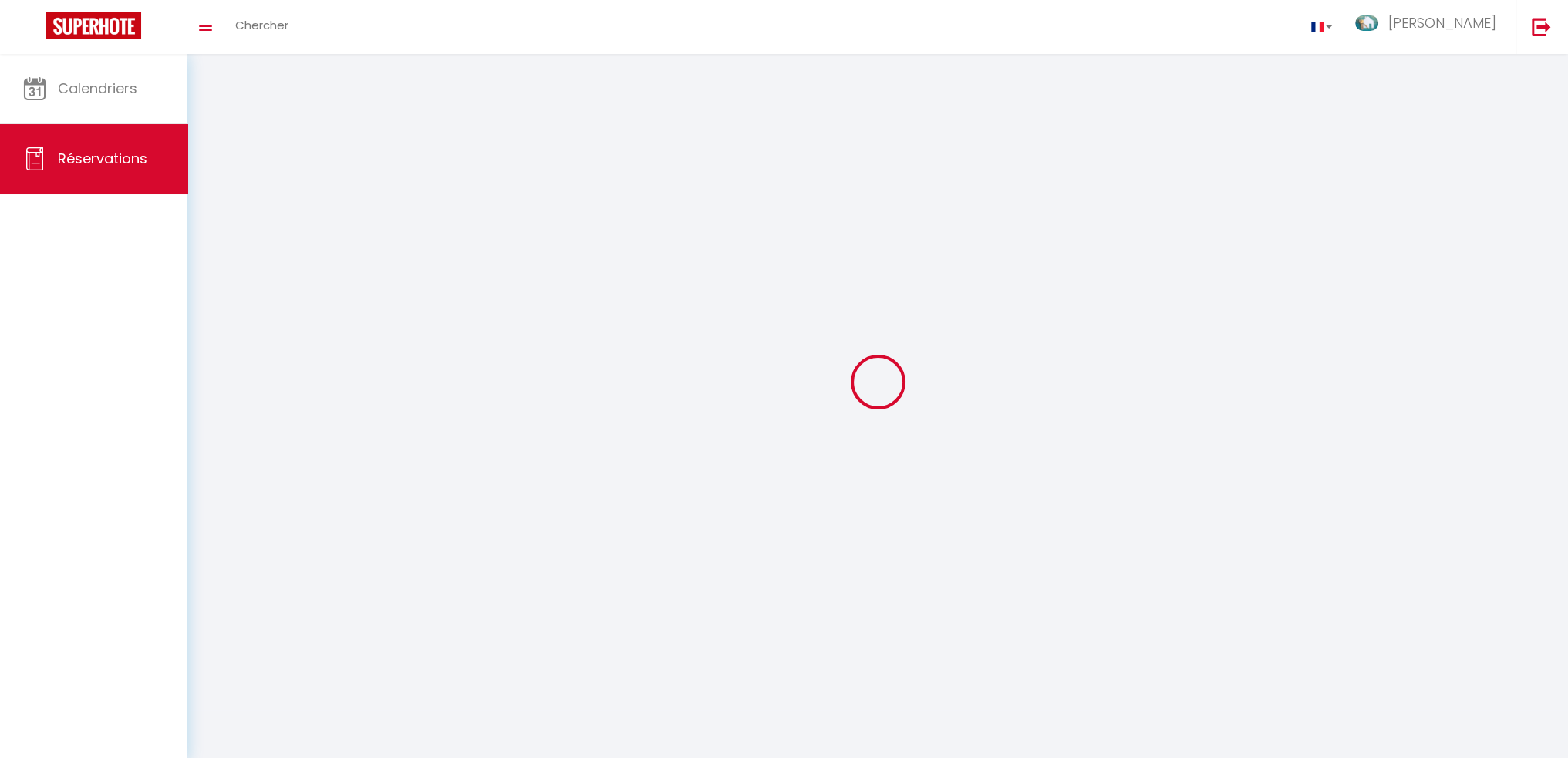
select select
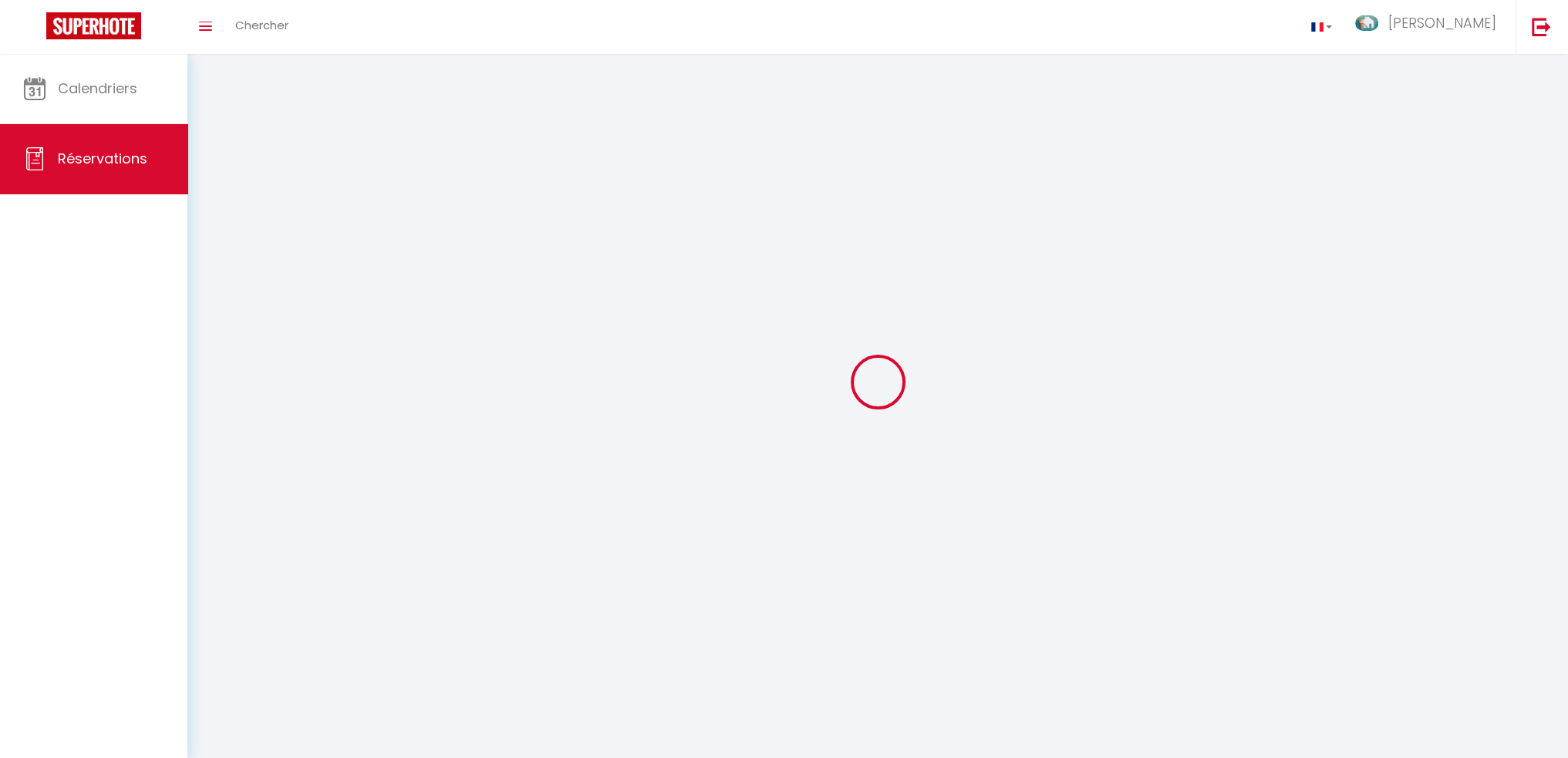
checkbox input "false"
select select
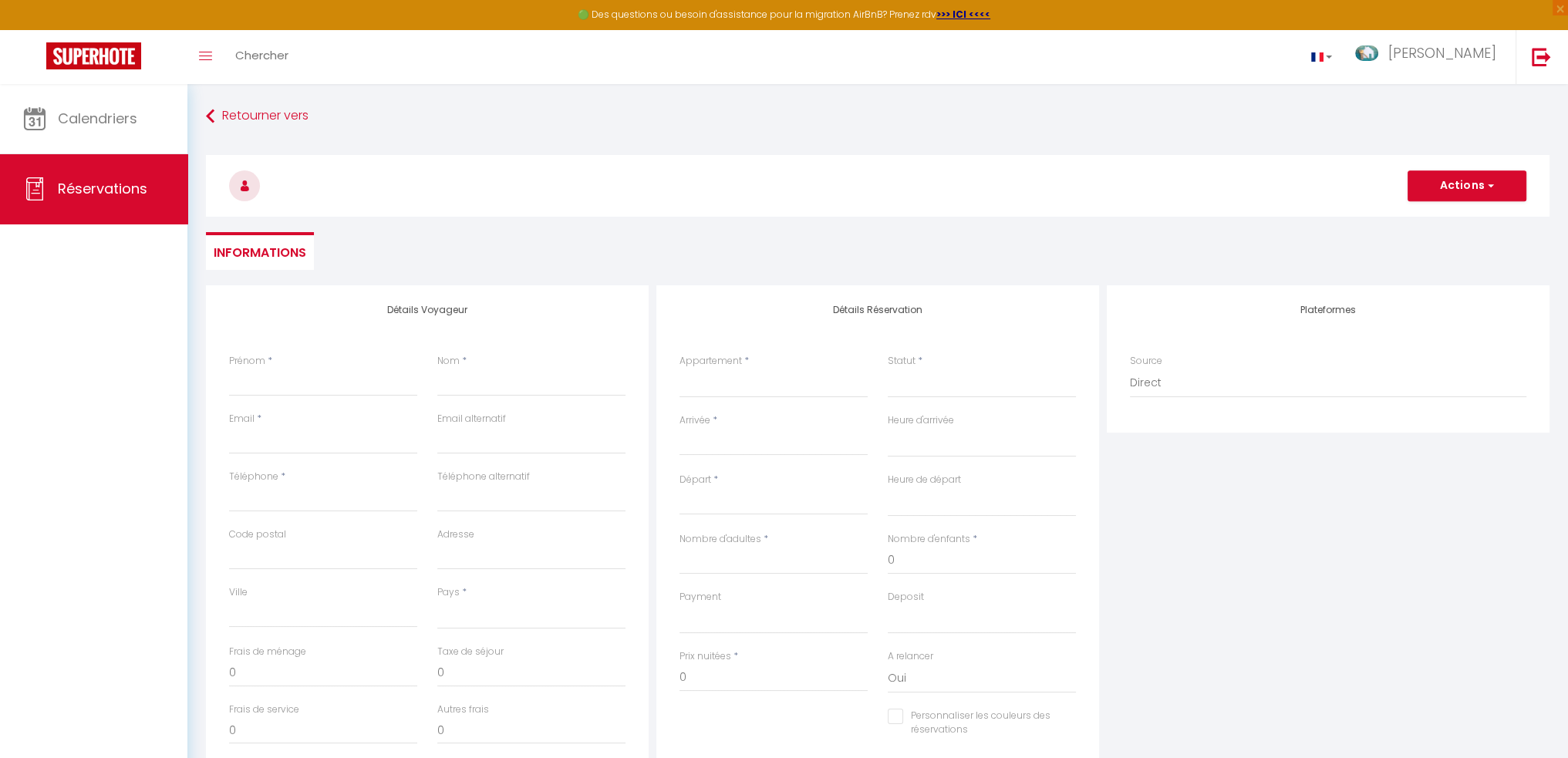
select select
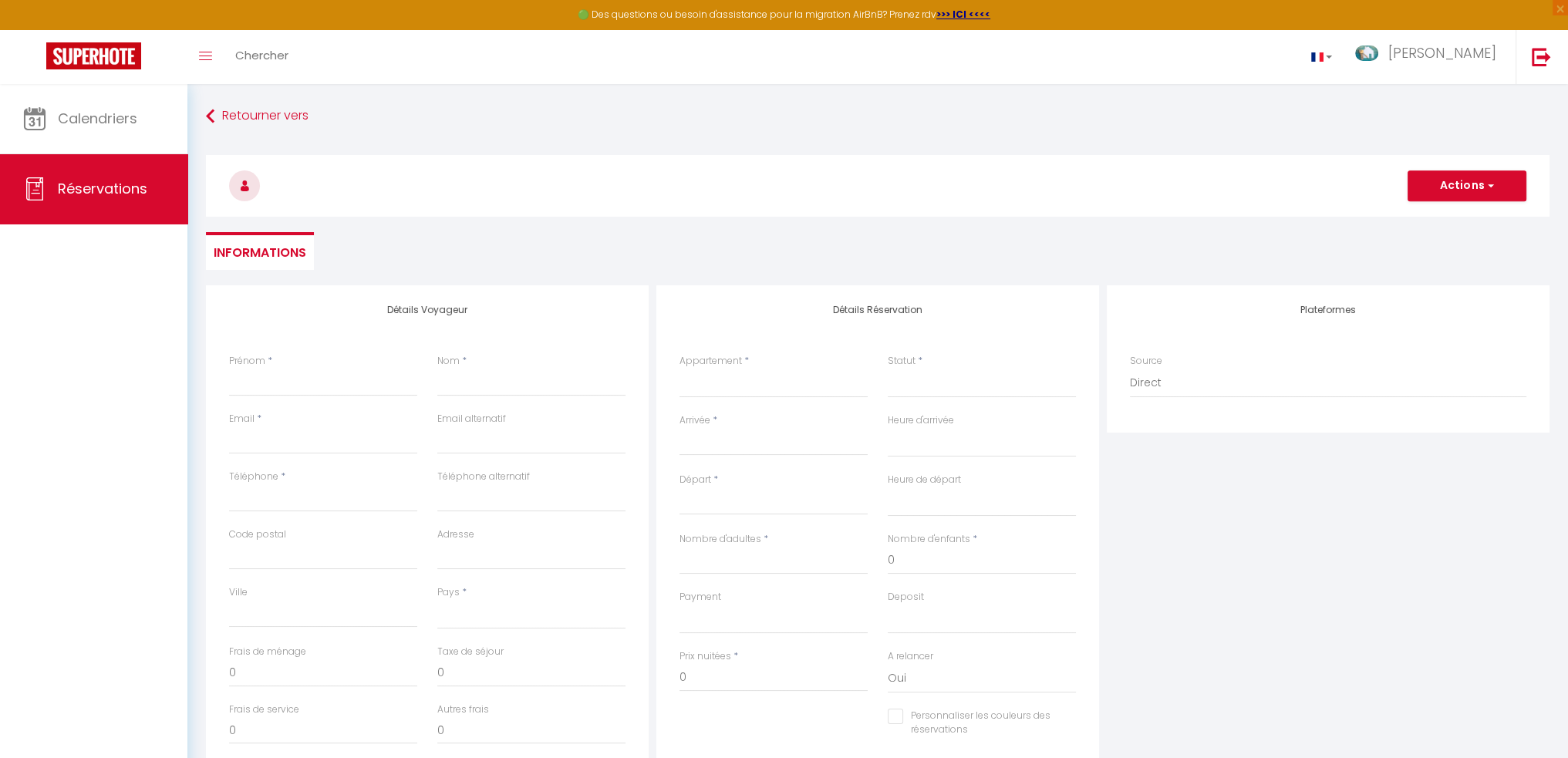
select select
checkbox input "false"
select select
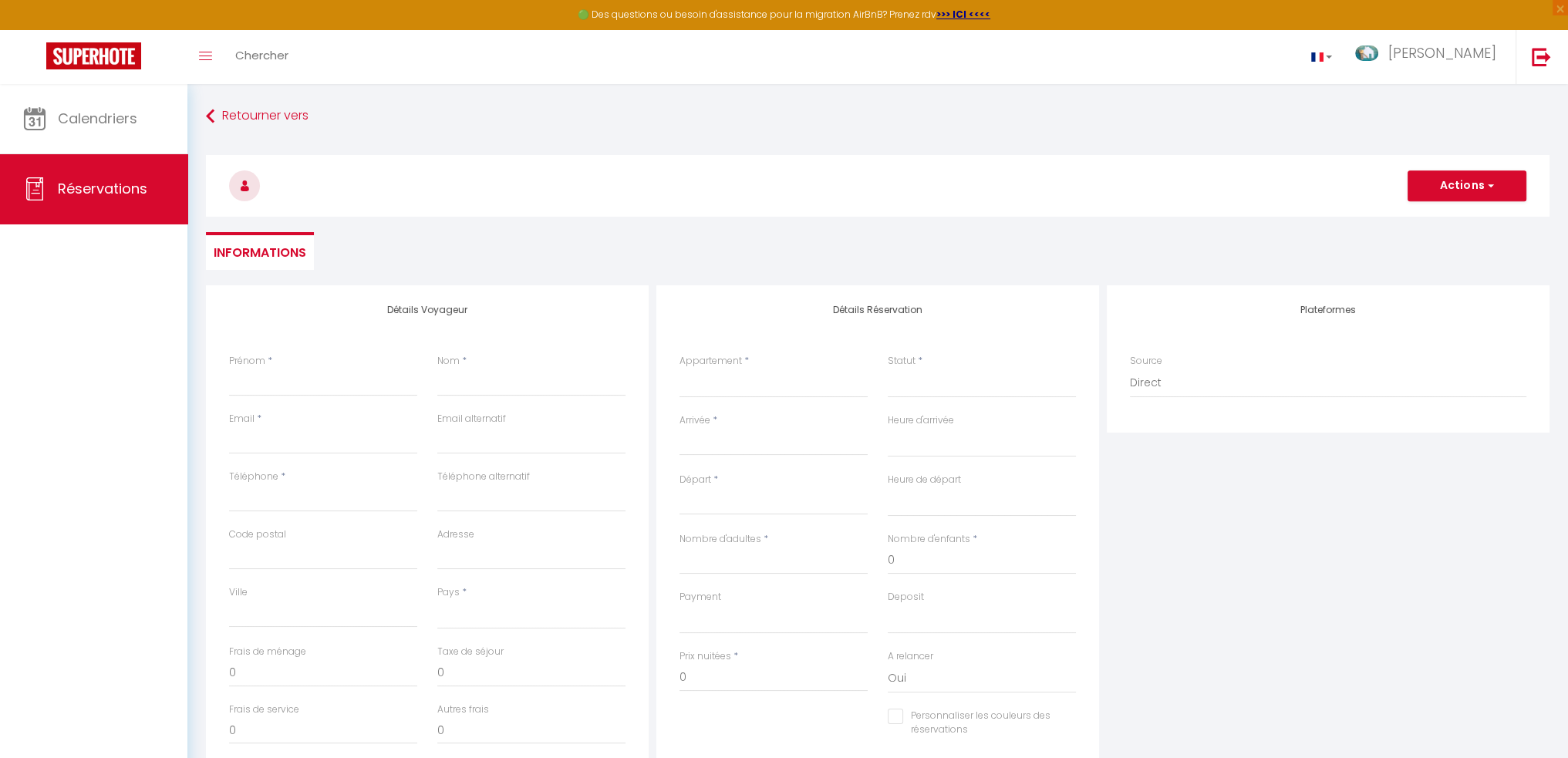
select select
checkbox input "false"
select select
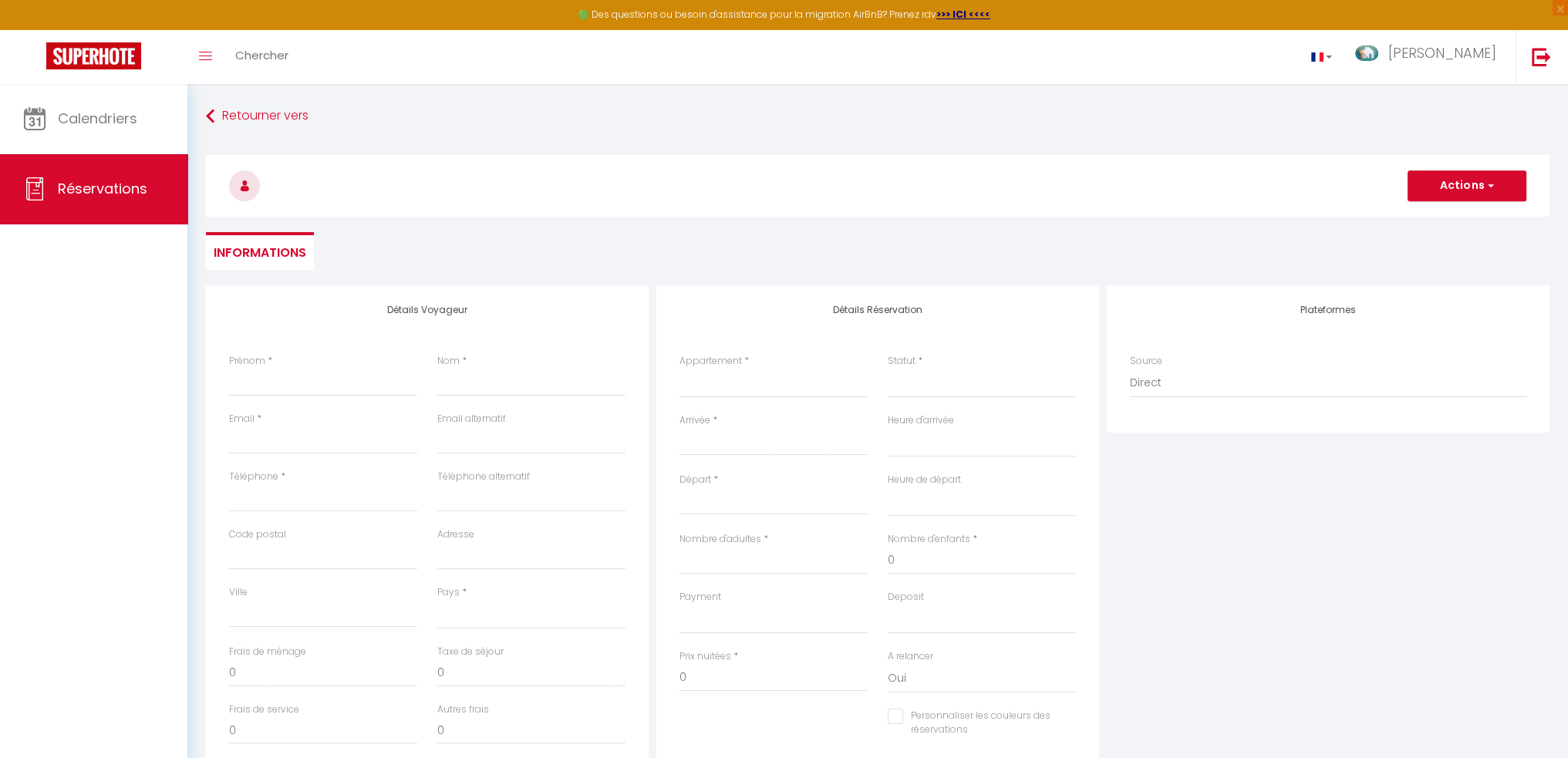
select select
click at [1136, 382] on select "Direct [DOMAIN_NAME] [DOMAIN_NAME] Chalet montagne Expedia Gite de [GEOGRAPHIC_…" at bounding box center [1328, 383] width 397 height 29
click at [1169, 377] on select "Direct [DOMAIN_NAME] [DOMAIN_NAME] Chalet montagne Expedia Gite de [GEOGRAPHIC_…" at bounding box center [1328, 383] width 397 height 29
drag, startPoint x: 1156, startPoint y: 382, endPoint x: 1148, endPoint y: 383, distance: 8.1
click at [1155, 383] on select "Direct [DOMAIN_NAME] [DOMAIN_NAME] Chalet montagne Expedia Gite de [GEOGRAPHIC_…" at bounding box center [1328, 383] width 397 height 29
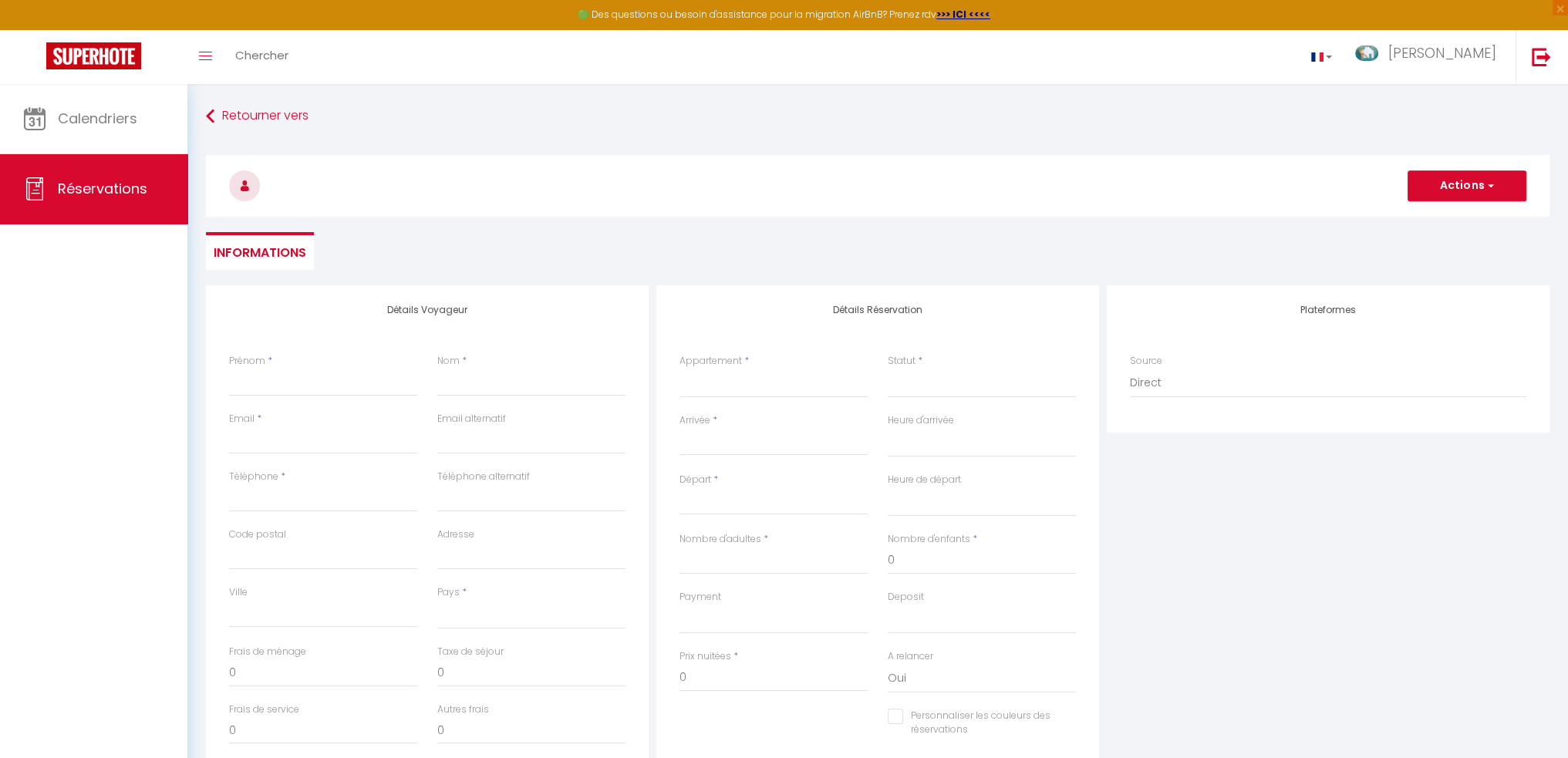
click at [1174, 270] on div "Retourner vers Actions Enregistrer Actions Enregistrer [PERSON_NAME] et éditer …" at bounding box center [877, 194] width 1364 height 183
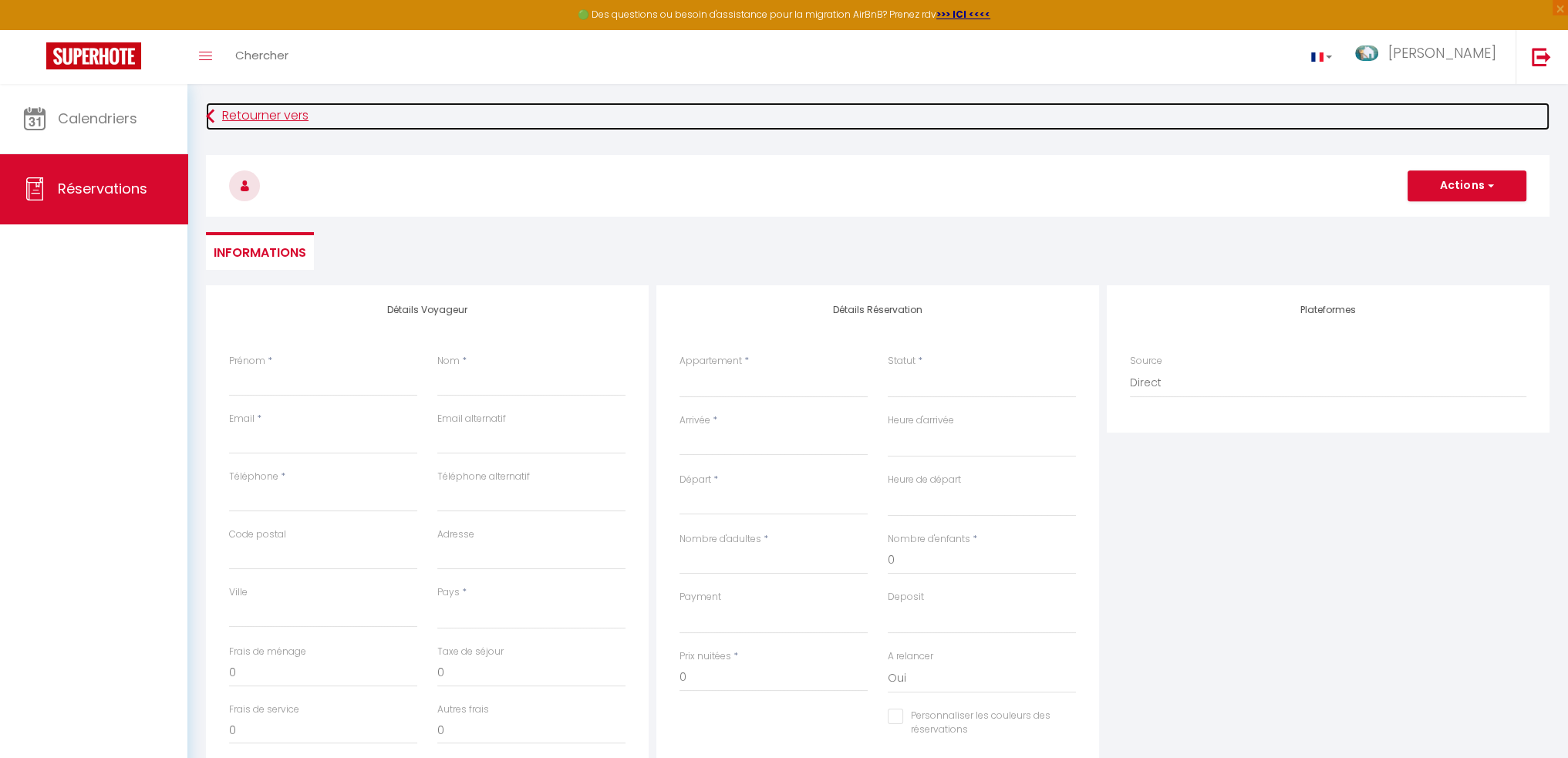
click at [206, 119] on icon at bounding box center [210, 117] width 8 height 28
